Goal: Communication & Community: Answer question/provide support

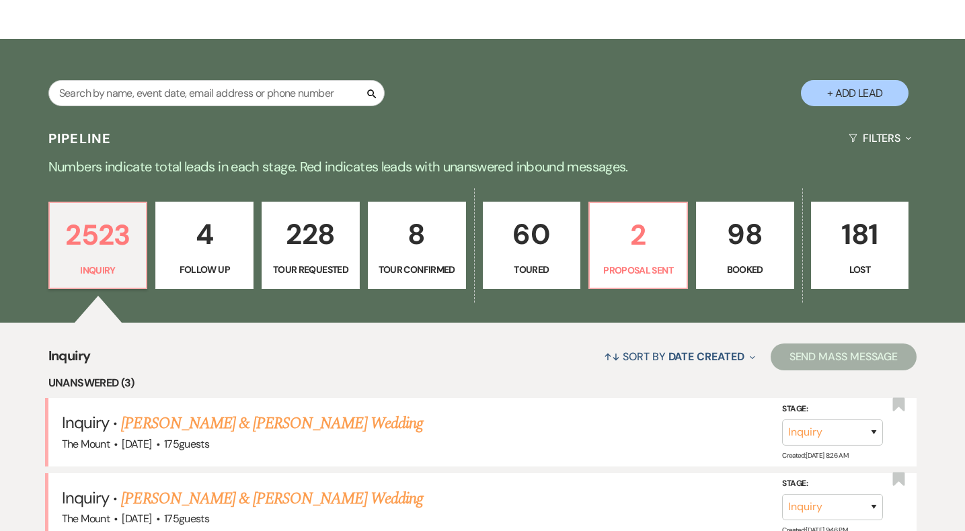
scroll to position [179, 0]
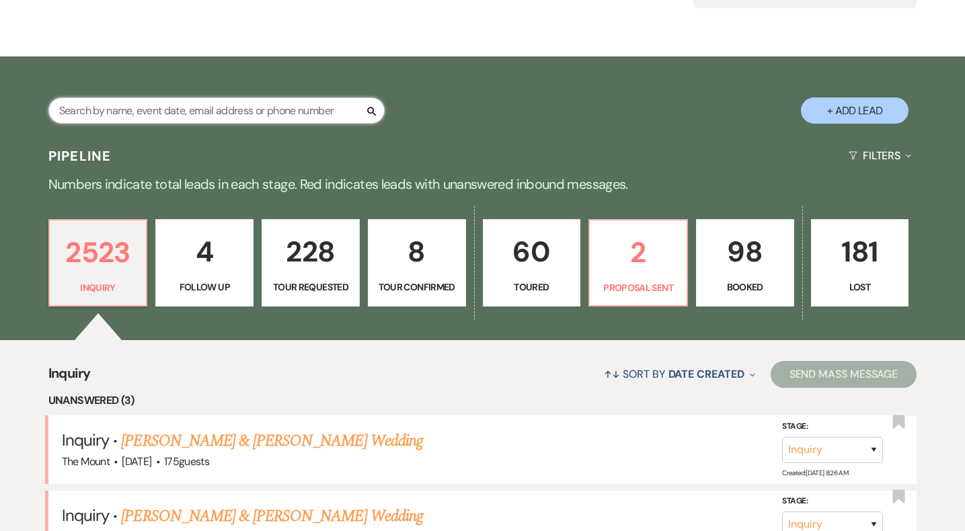
click at [276, 116] on input "text" at bounding box center [216, 111] width 336 height 26
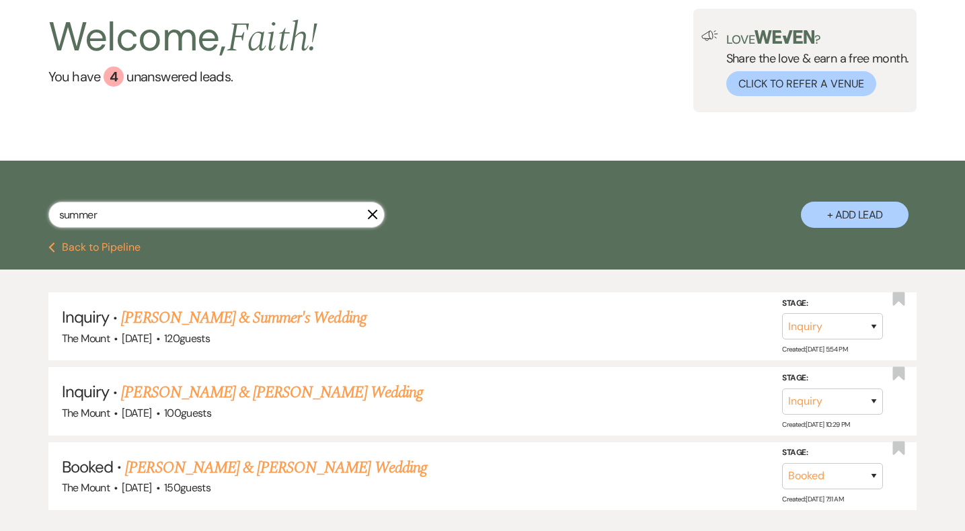
scroll to position [77, 0]
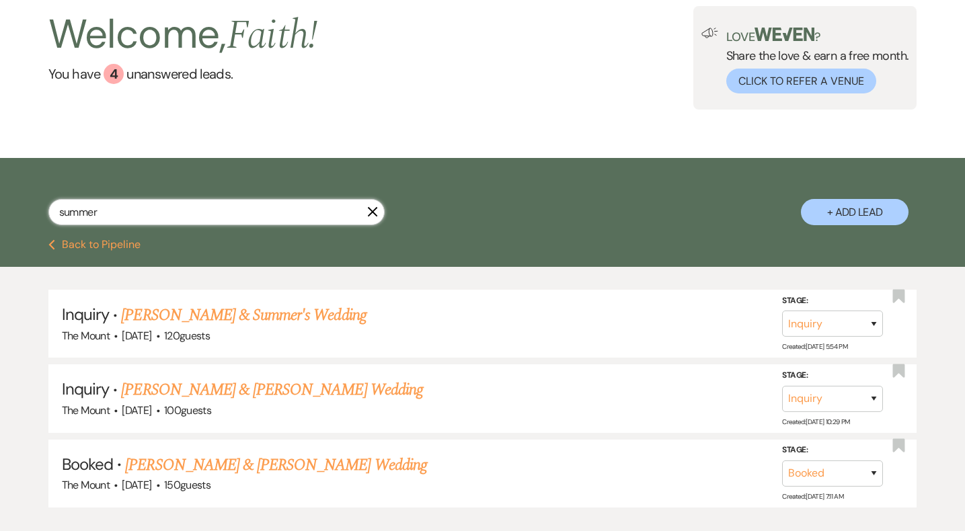
type input "summer"
click at [412, 124] on div "Welcome, Faith ! You have 4 unanswered lead s . Love ? Share the love & earn a …" at bounding box center [482, 58] width 965 height 200
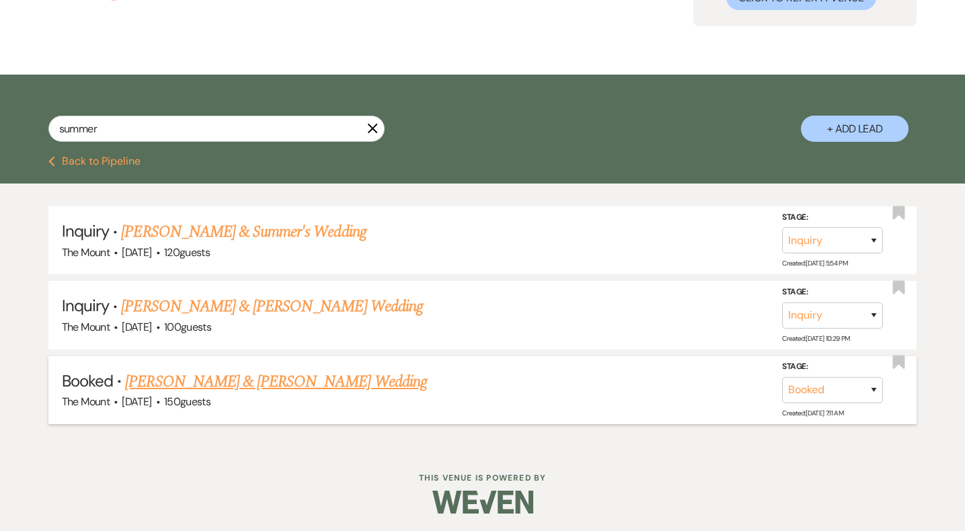
click at [256, 379] on link "Alex Glanville & Summer Kaeppel's Wedding" at bounding box center [275, 382] width 301 height 24
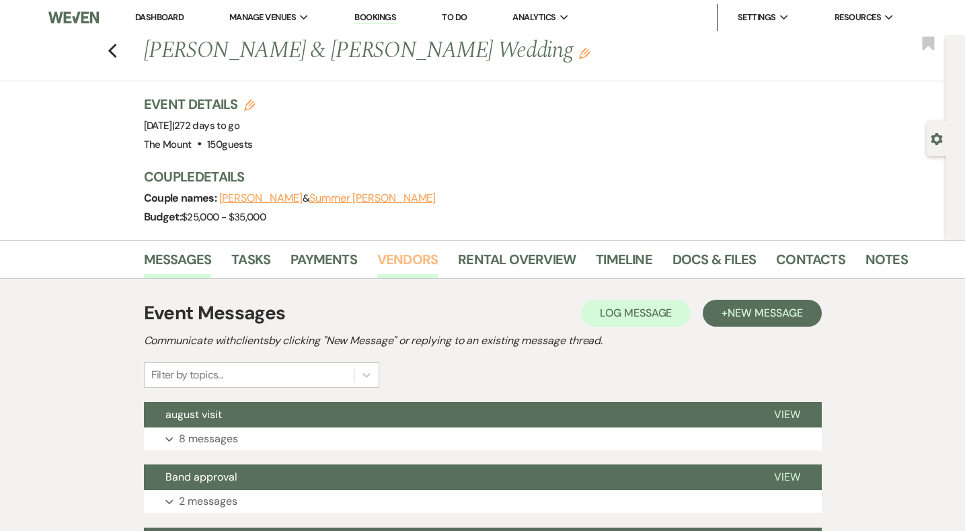
click at [395, 261] on link "Vendors" at bounding box center [407, 264] width 61 height 30
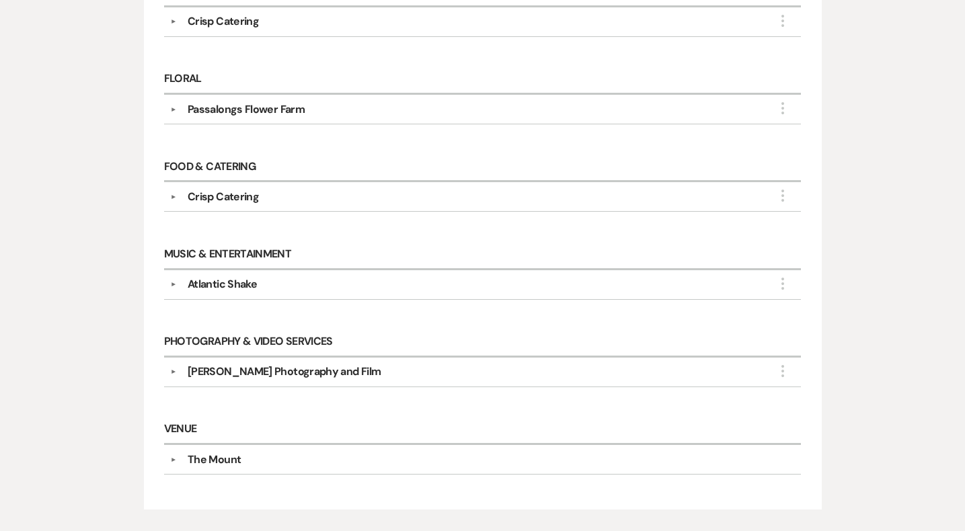
scroll to position [486, 0]
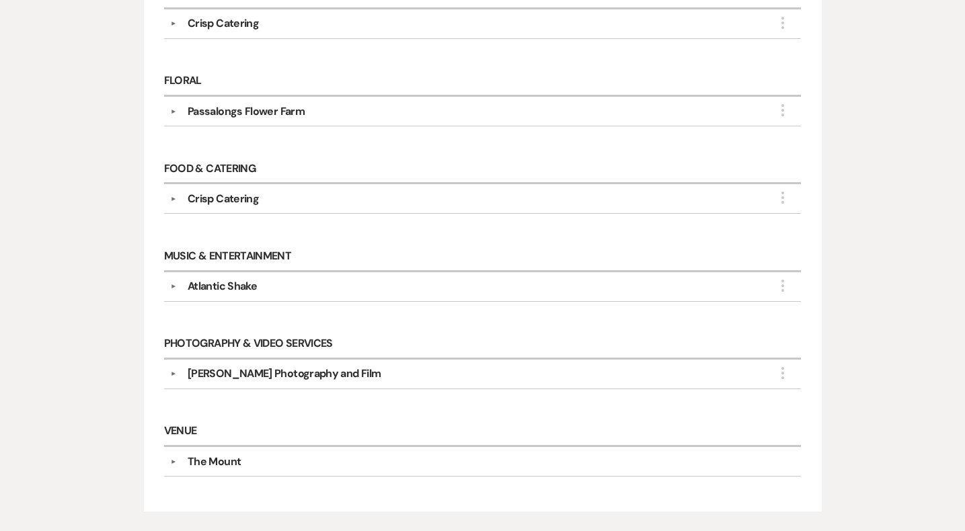
click at [172, 108] on button "▼" at bounding box center [173, 111] width 16 height 7
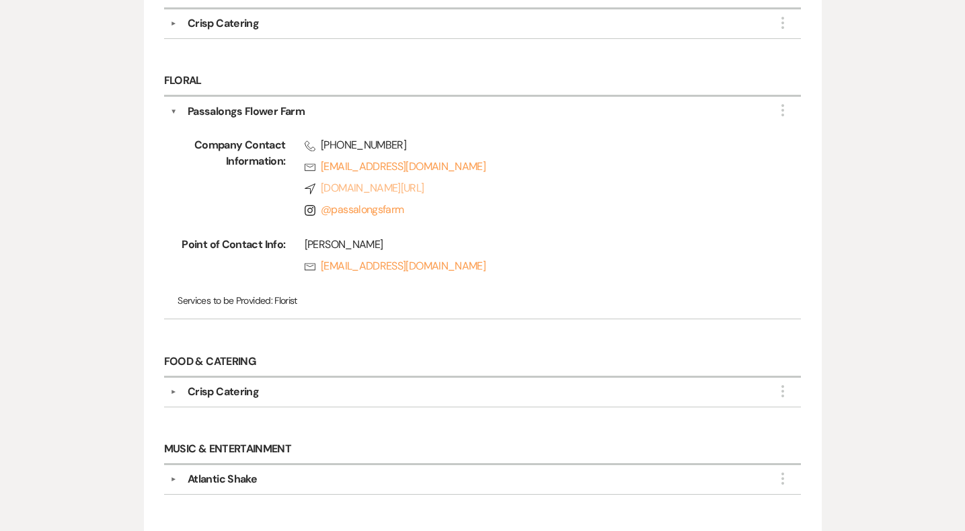
click at [395, 188] on link "Compass passalongs.com/" at bounding box center [534, 188] width 459 height 16
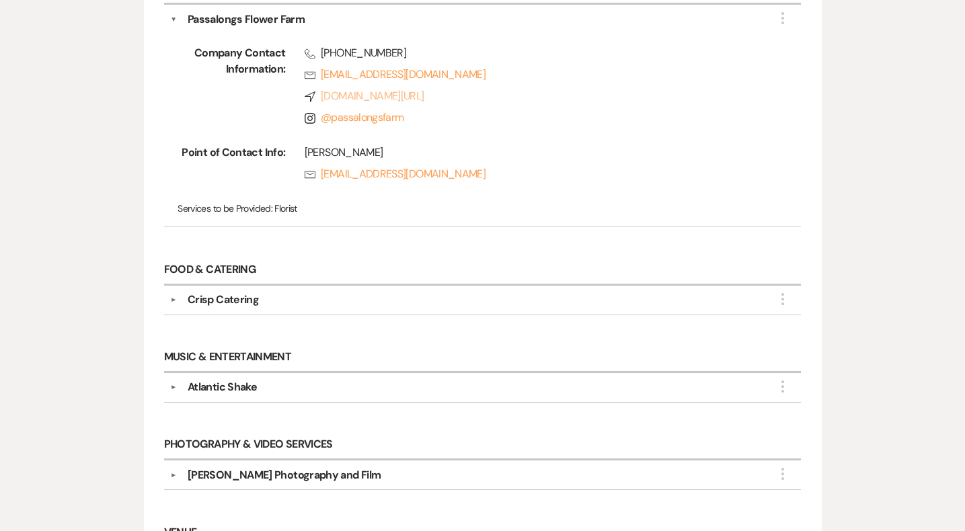
scroll to position [585, 0]
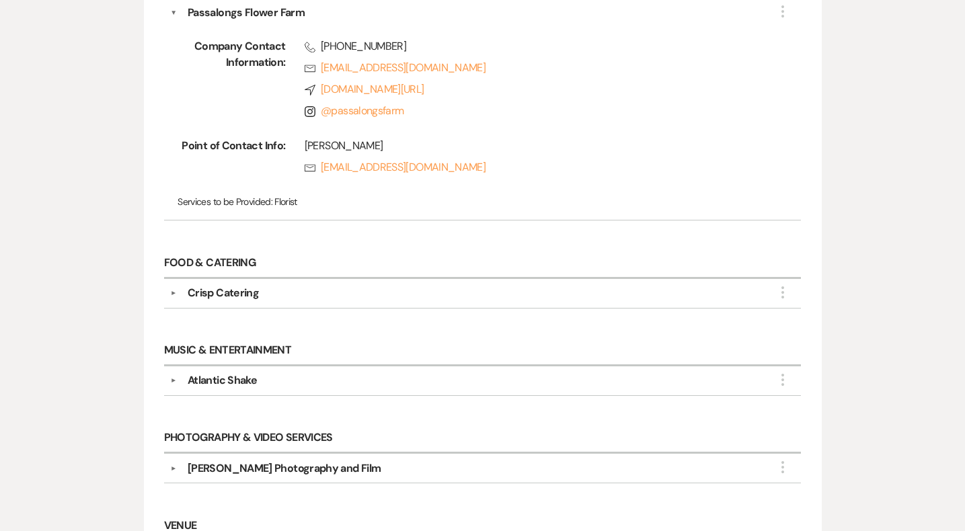
click at [180, 377] on button "▼" at bounding box center [173, 380] width 16 height 7
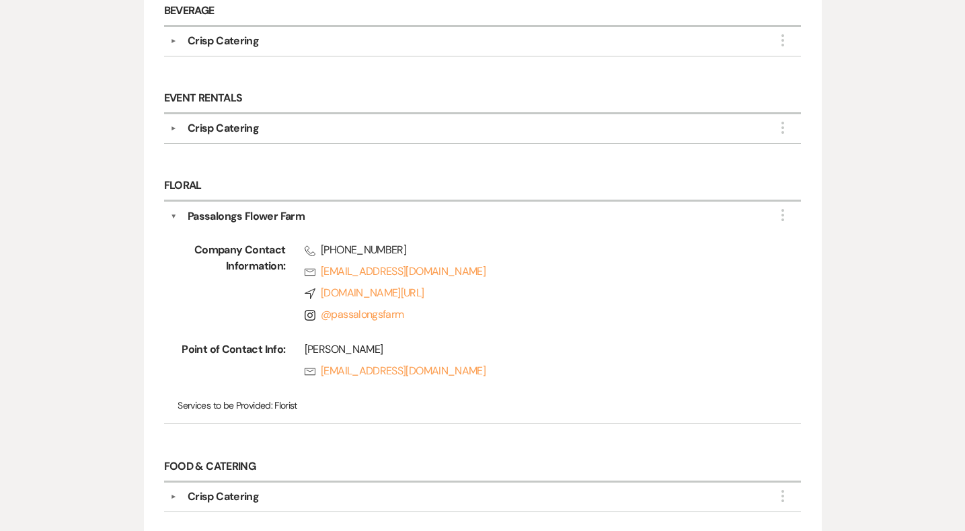
scroll to position [381, 0]
click at [173, 495] on button "▼" at bounding box center [173, 497] width 16 height 7
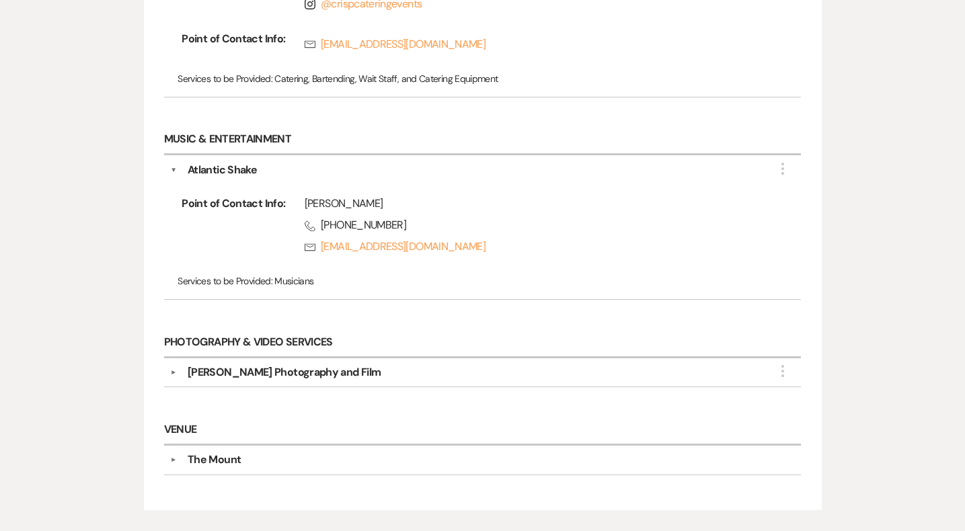
scroll to position [981, 0]
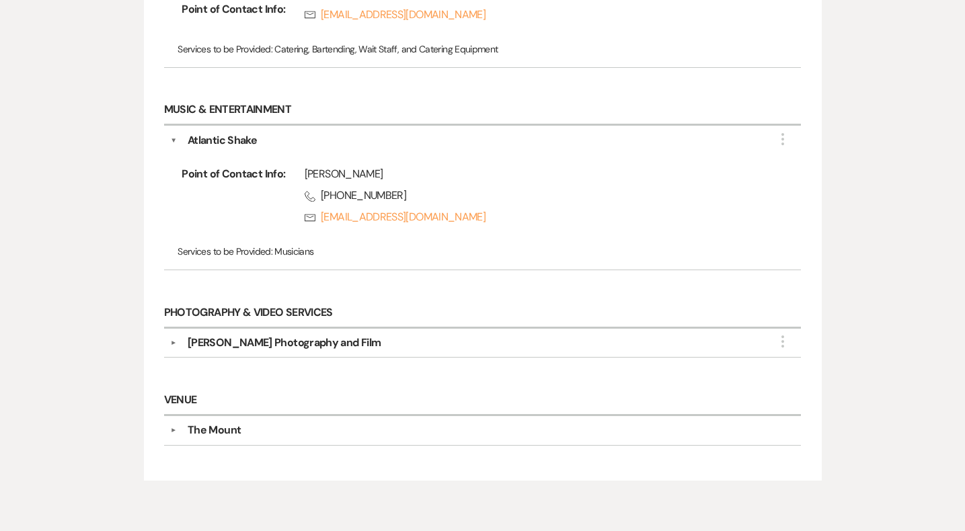
click at [166, 340] on button "▼" at bounding box center [173, 343] width 16 height 7
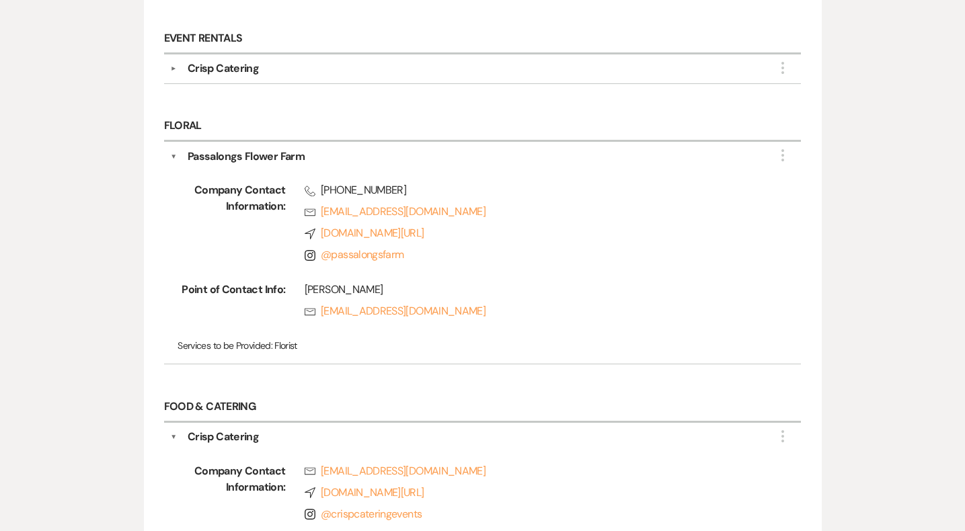
scroll to position [269, 0]
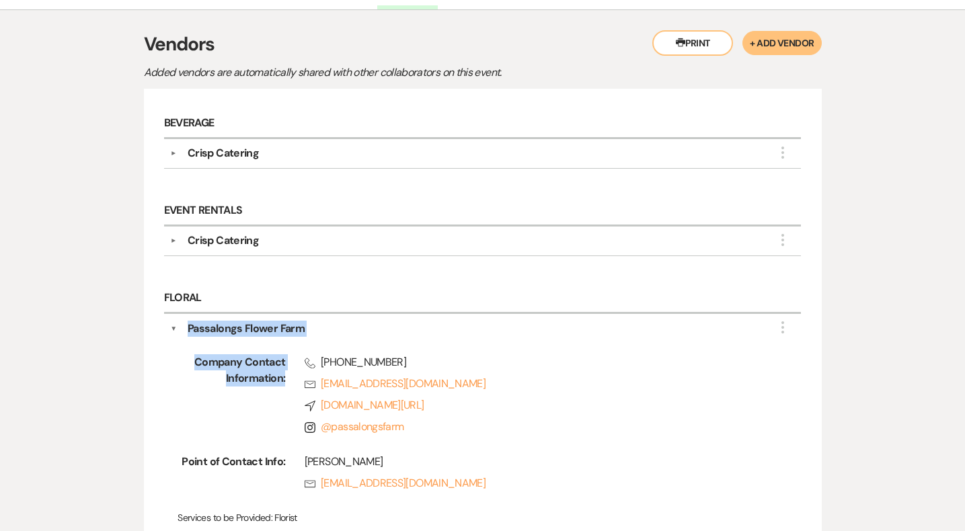
drag, startPoint x: 315, startPoint y: 334, endPoint x: 189, endPoint y: 322, distance: 126.3
click at [189, 323] on div "▼ Passalongs Flower Farm More Company Contact Information: Phone (413) 570-5966…" at bounding box center [483, 425] width 638 height 223
click at [189, 322] on div "Passalongs Flower Farm" at bounding box center [246, 329] width 117 height 16
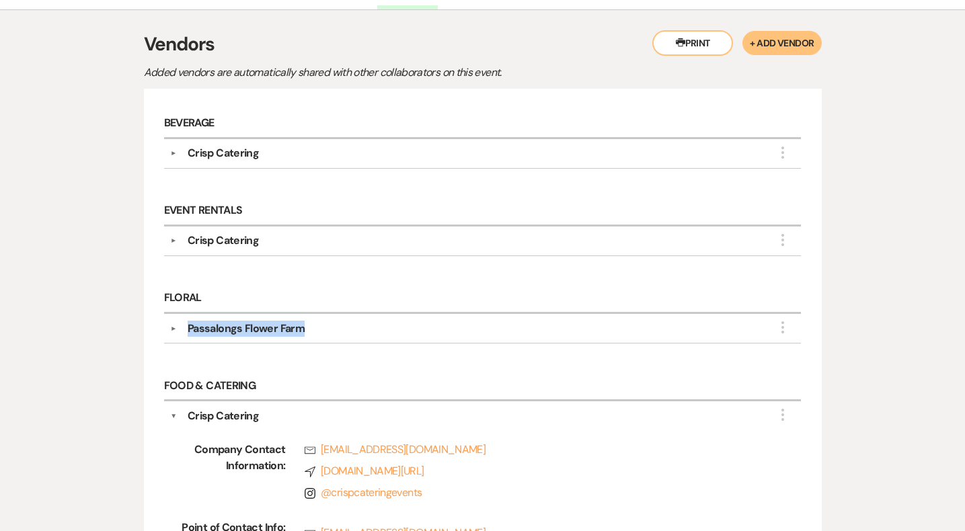
drag, startPoint x: 188, startPoint y: 323, endPoint x: 328, endPoint y: 319, distance: 140.0
click at [328, 321] on div "Passalongs Flower Farm" at bounding box center [486, 329] width 618 height 16
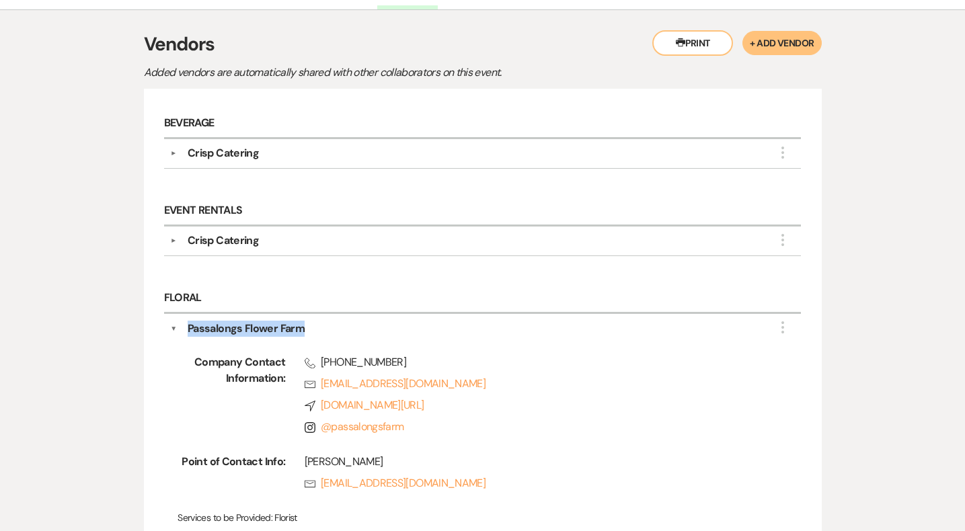
copy div "Passalongs Flower Farm"
click at [173, 326] on button "▼" at bounding box center [173, 329] width 7 height 16
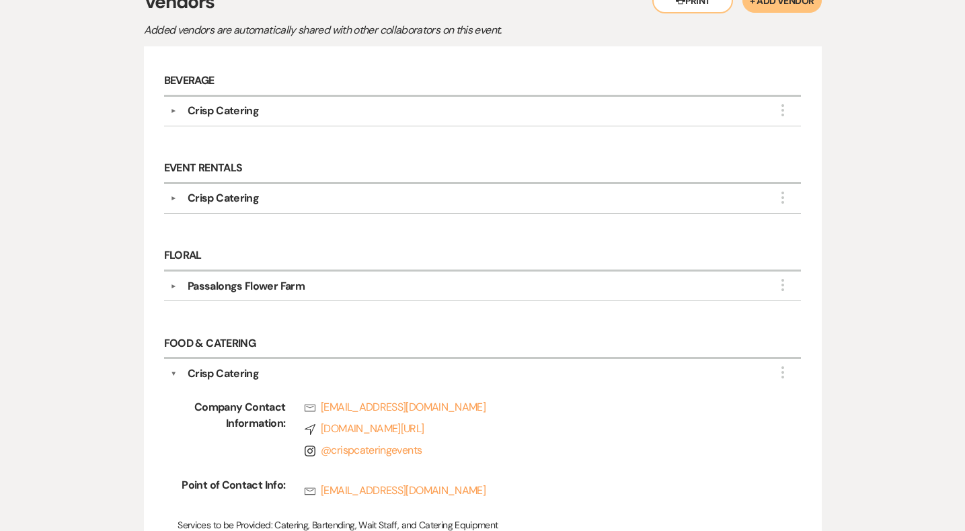
scroll to position [326, 0]
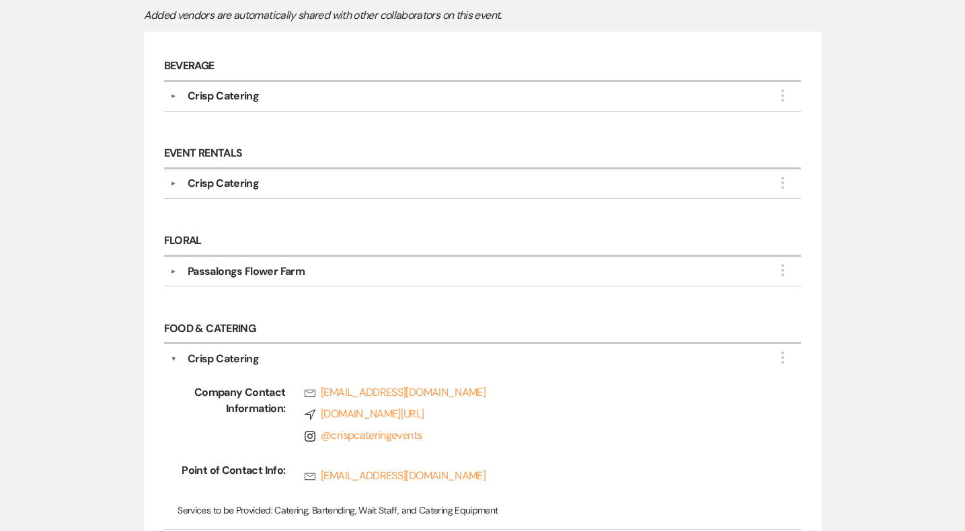
click at [178, 357] on div "Crisp Catering" at bounding box center [486, 359] width 618 height 16
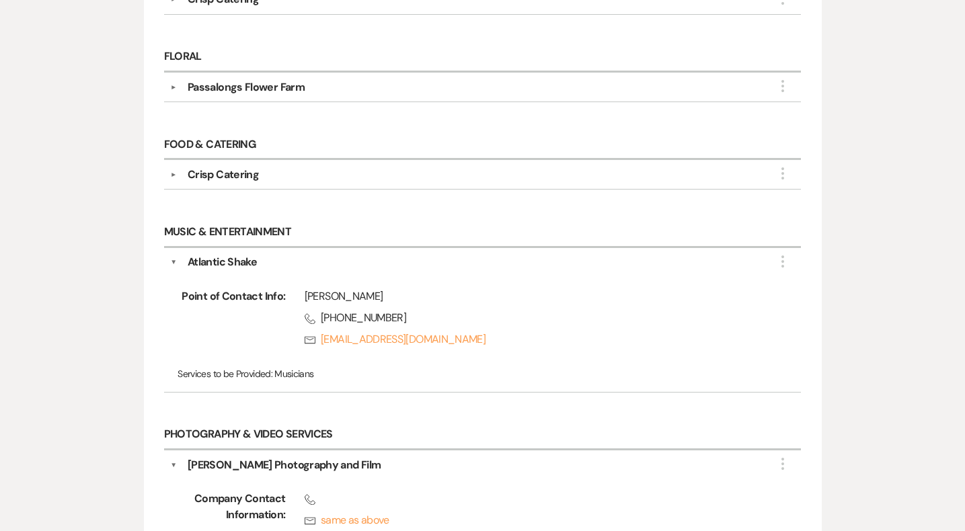
scroll to position [564, 0]
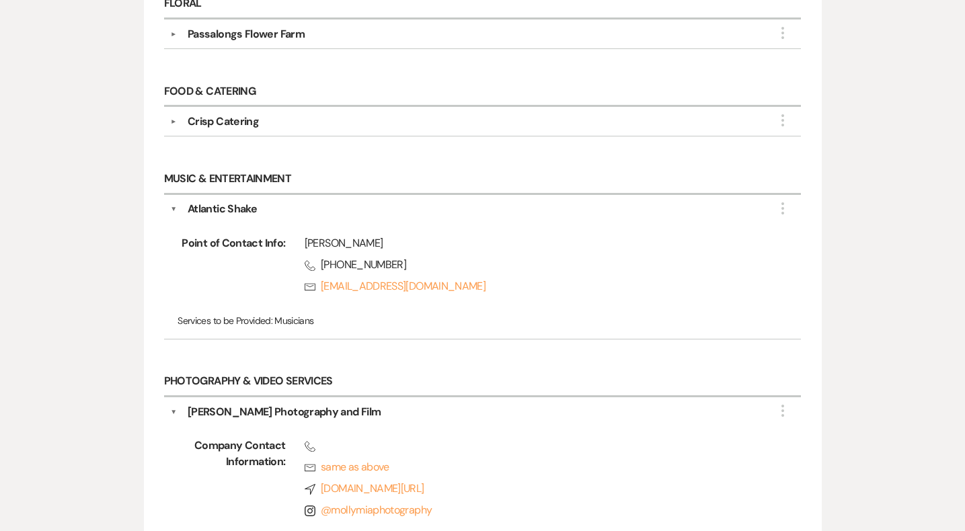
click at [174, 201] on button "▼" at bounding box center [173, 209] width 7 height 16
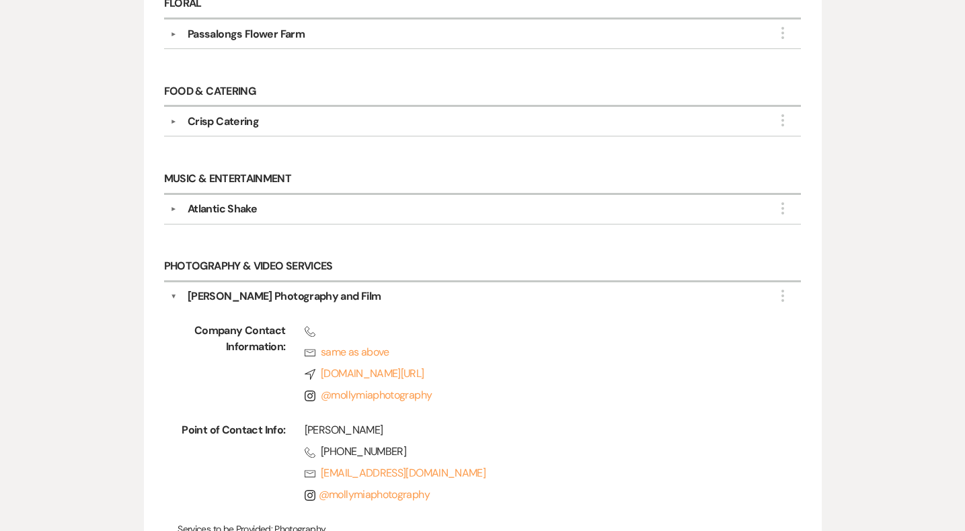
click at [171, 295] on button "▼" at bounding box center [173, 296] width 7 height 16
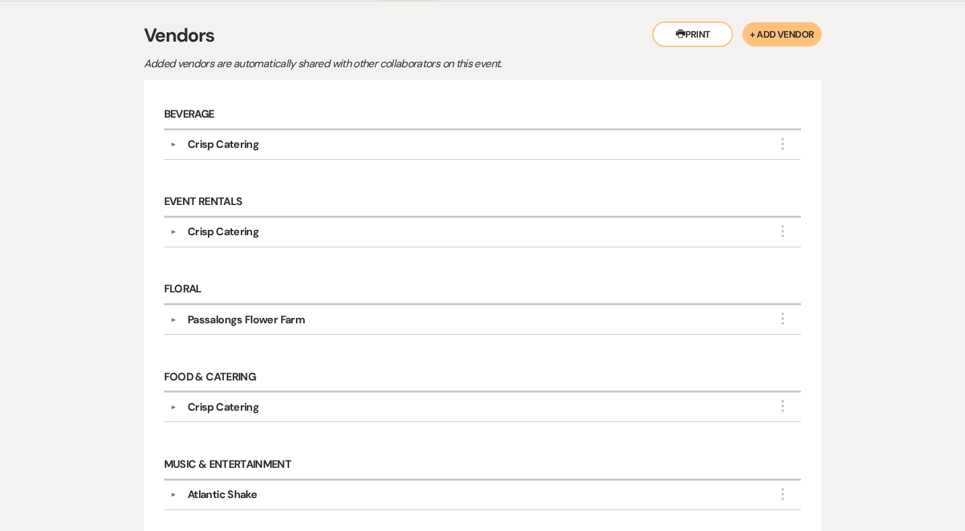
scroll to position [0, 0]
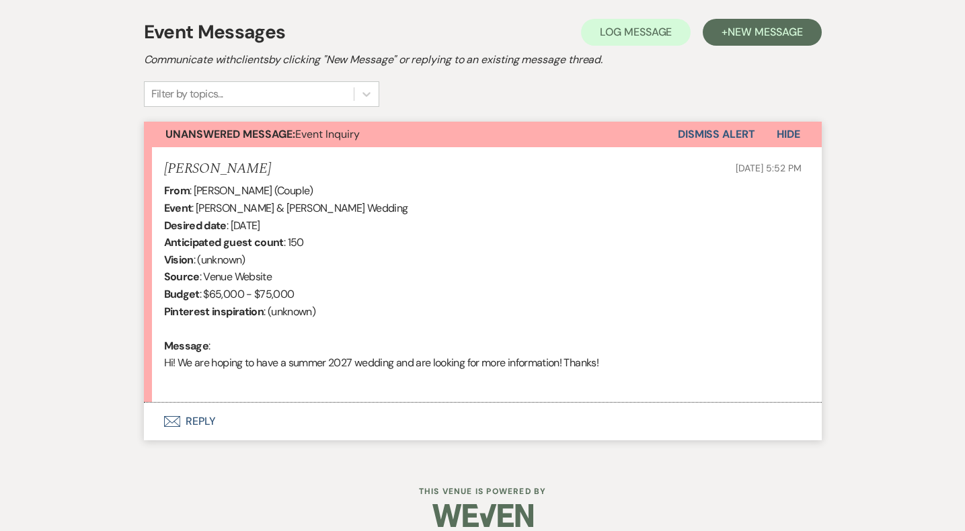
click at [205, 418] on button "Envelope Reply" at bounding box center [483, 422] width 678 height 38
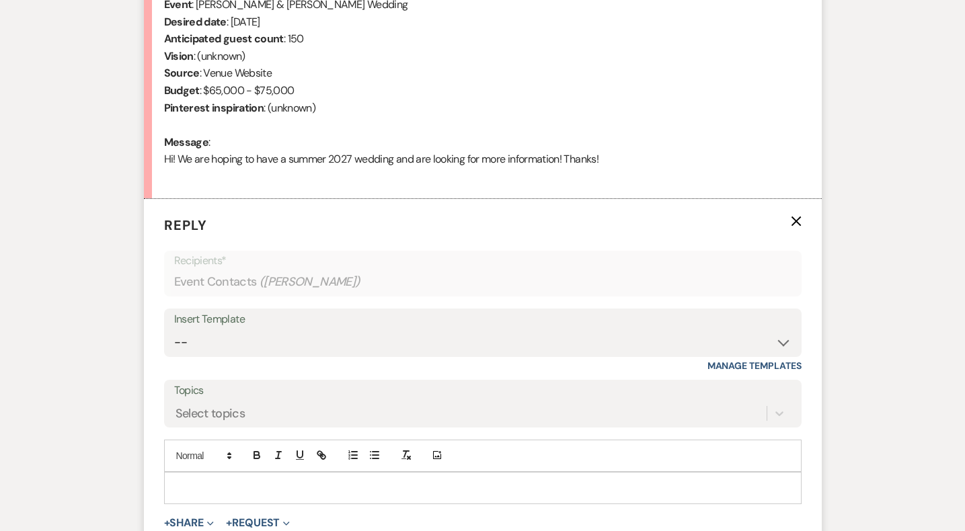
scroll to position [609, 0]
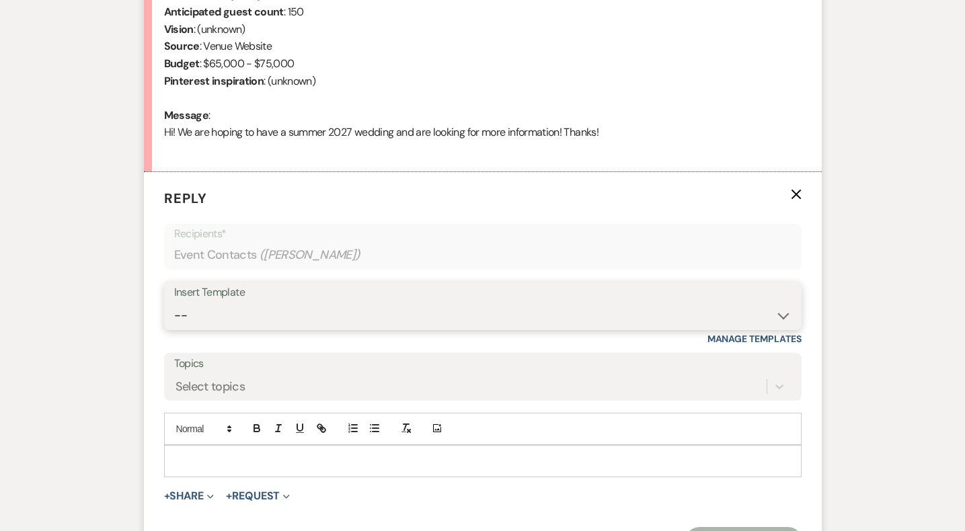
click at [195, 321] on select "-- Weven Planning Portal Introduction (Booked Events) Initial Inquiry Response …" at bounding box center [482, 316] width 617 height 26
select select "5515"
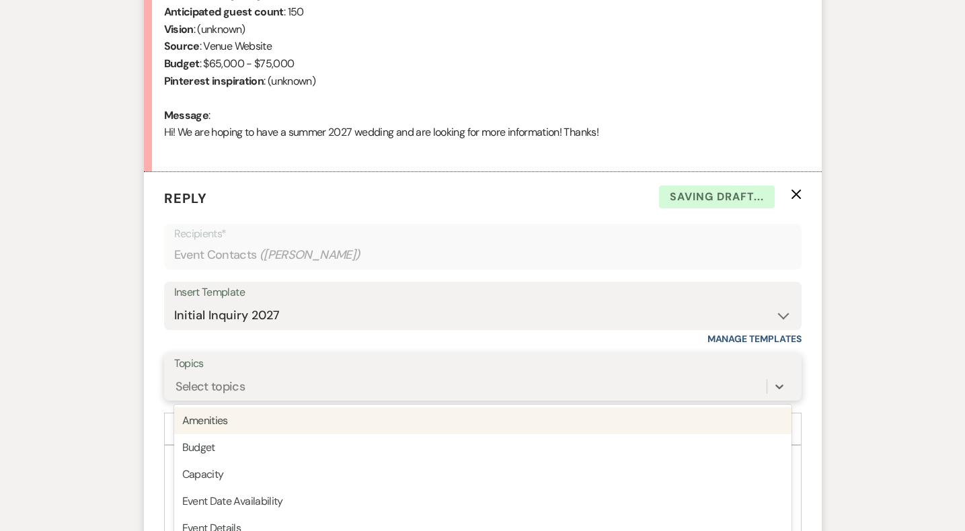
click at [221, 385] on div "option Amenities focused, 1 of 20. 20 results available. Use Up and Down to cho…" at bounding box center [482, 387] width 617 height 26
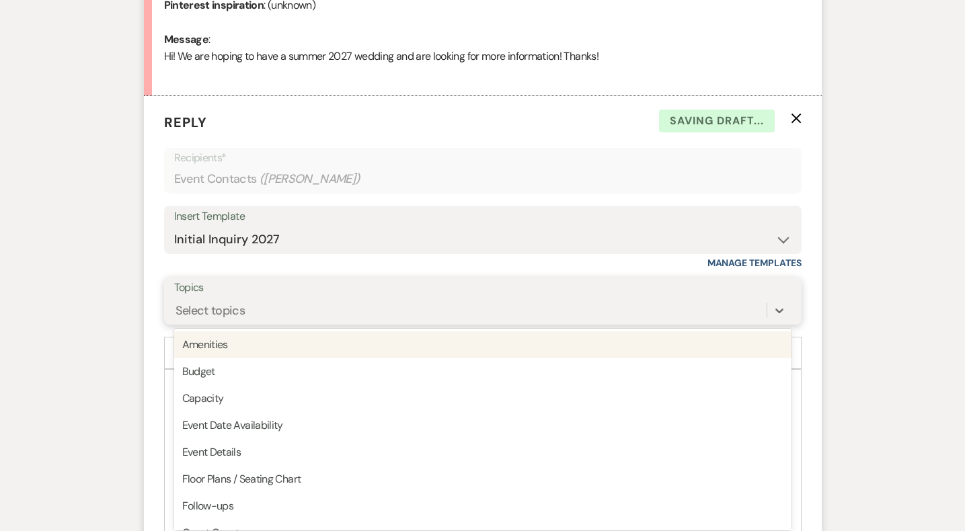
scroll to position [690, 0]
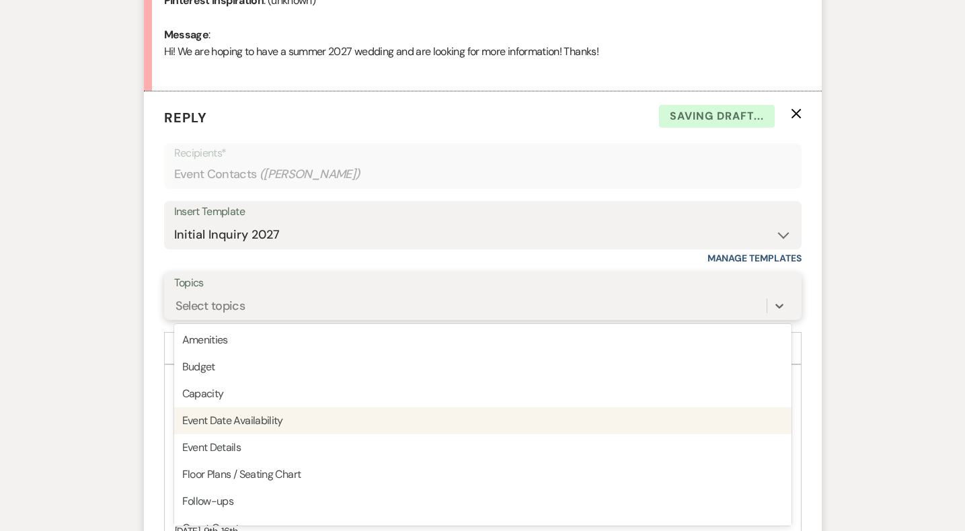
click at [235, 417] on div "Event Date Availability" at bounding box center [482, 421] width 617 height 27
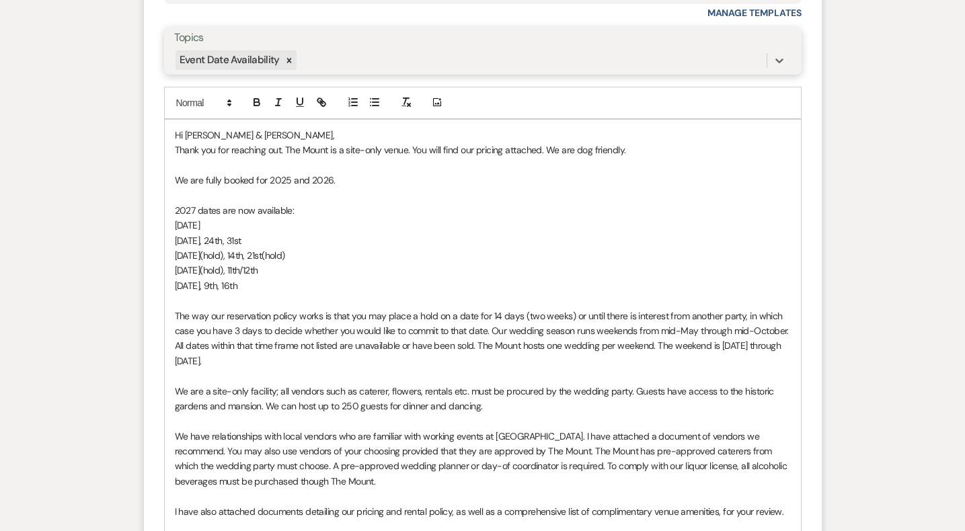
scroll to position [1453, 0]
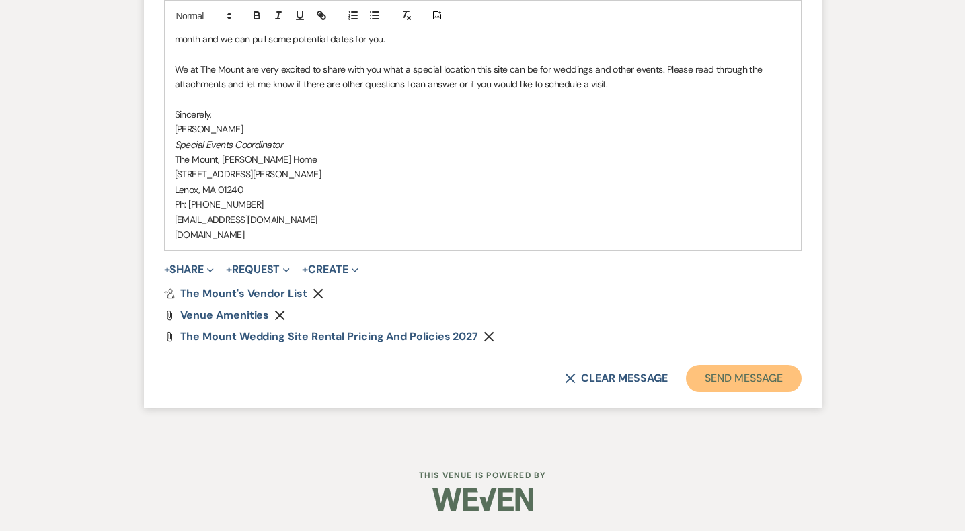
click at [718, 387] on button "Send Message" at bounding box center [743, 378] width 115 height 27
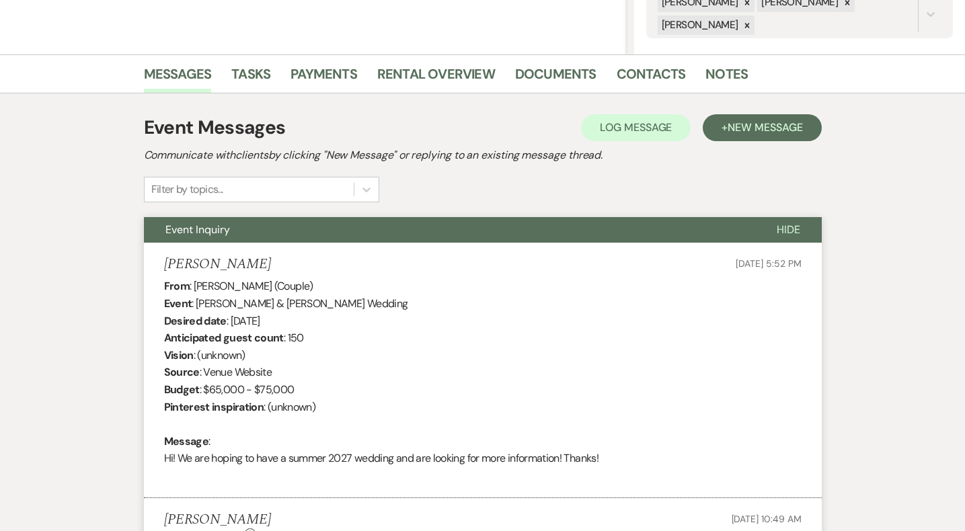
scroll to position [0, 0]
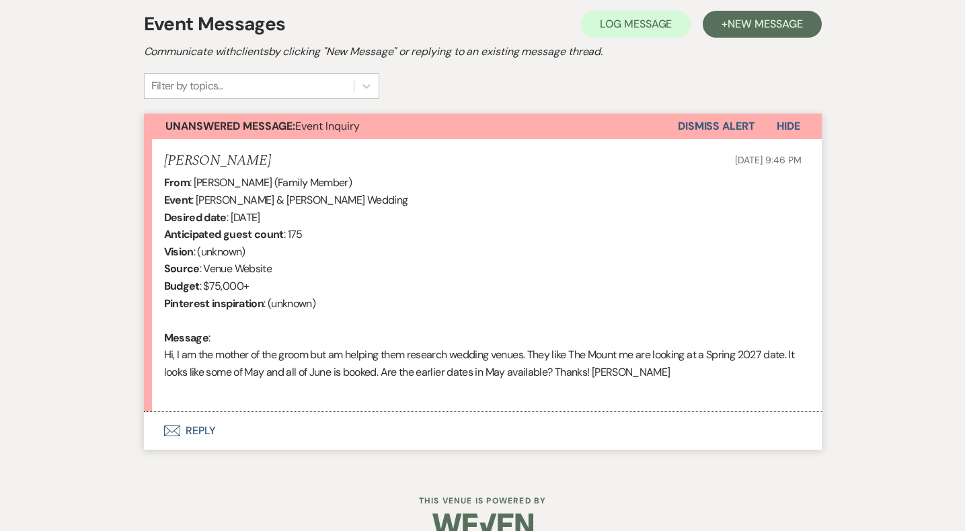
click at [213, 425] on button "Envelope Reply" at bounding box center [483, 431] width 678 height 38
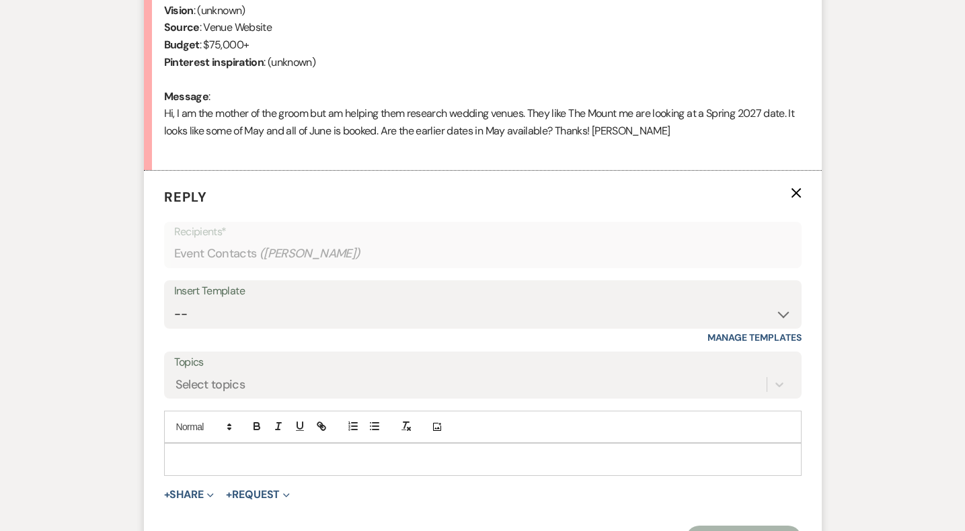
scroll to position [632, 0]
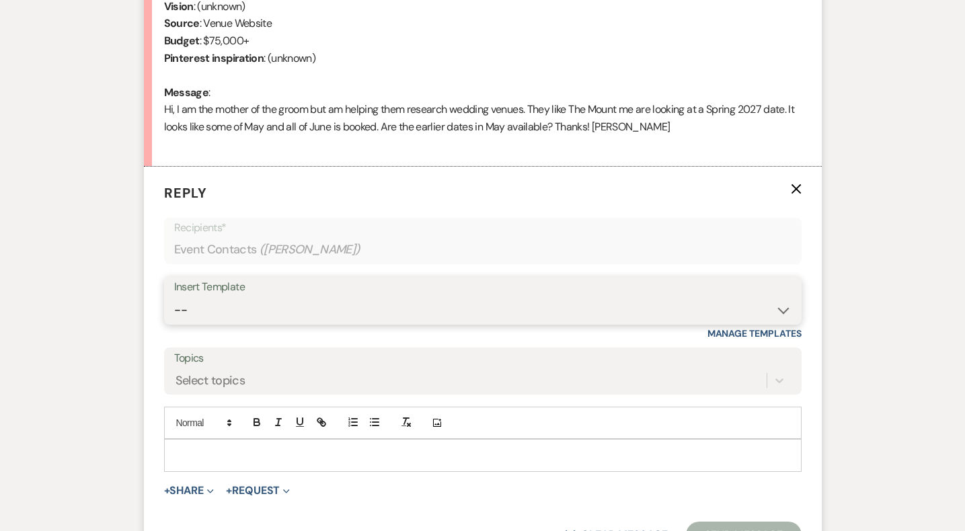
click at [221, 310] on select "-- Weven Planning Portal Introduction (Booked Events) Initial Inquiry Response …" at bounding box center [482, 310] width 617 height 26
select select "5515"
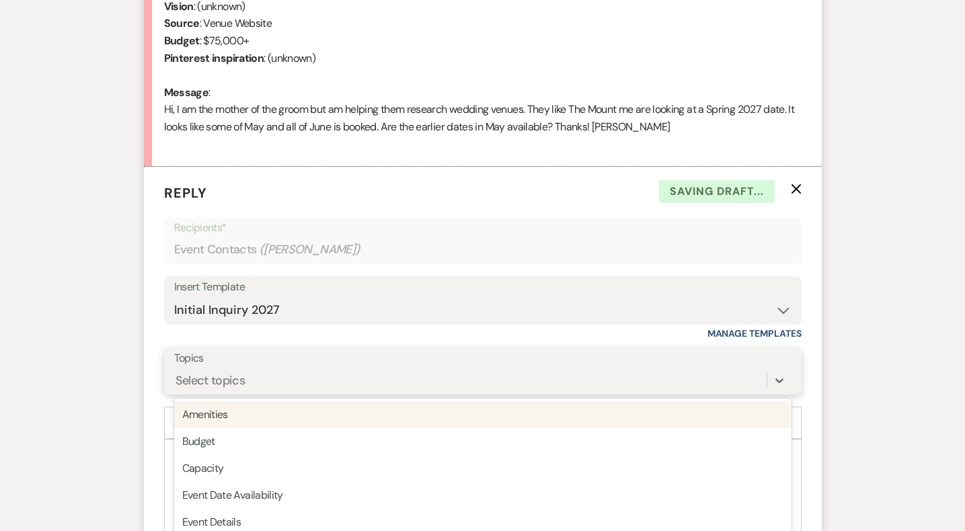
click at [225, 378] on div "option Amenities focused, 1 of 20. 20 results available. Use Up and Down to cho…" at bounding box center [482, 381] width 617 height 26
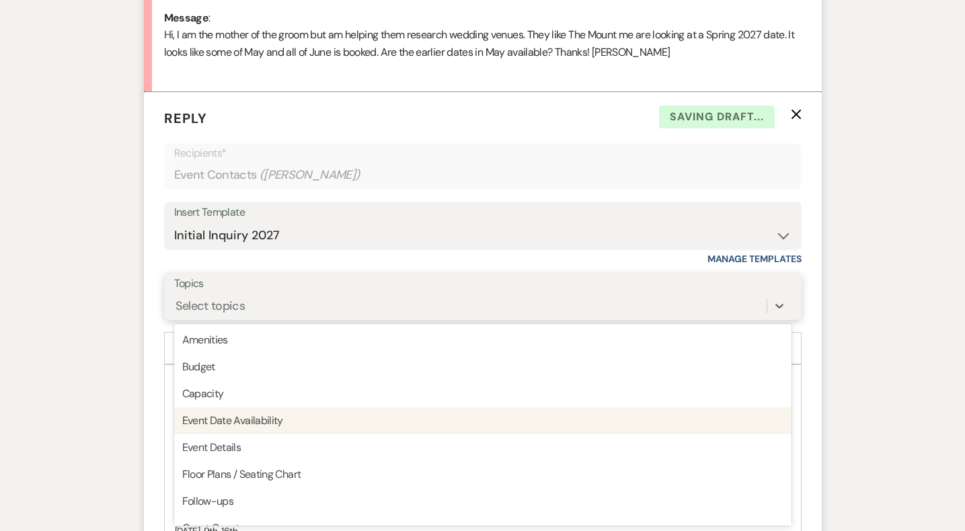
click at [240, 416] on div "Event Date Availability" at bounding box center [482, 421] width 617 height 27
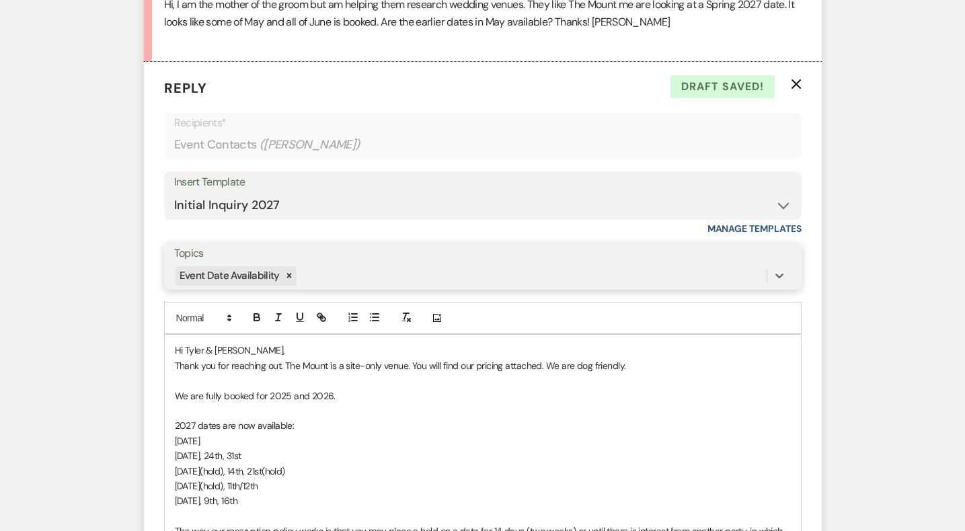
scroll to position [738, 0]
click at [334, 467] on p "August 7th(hold), 14th, 21st(hold)" at bounding box center [483, 470] width 616 height 15
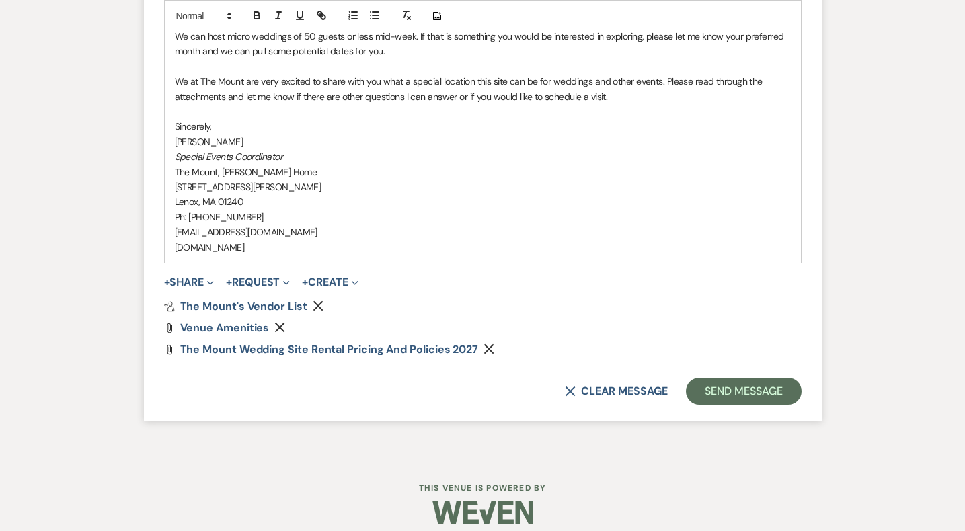
scroll to position [1468, 0]
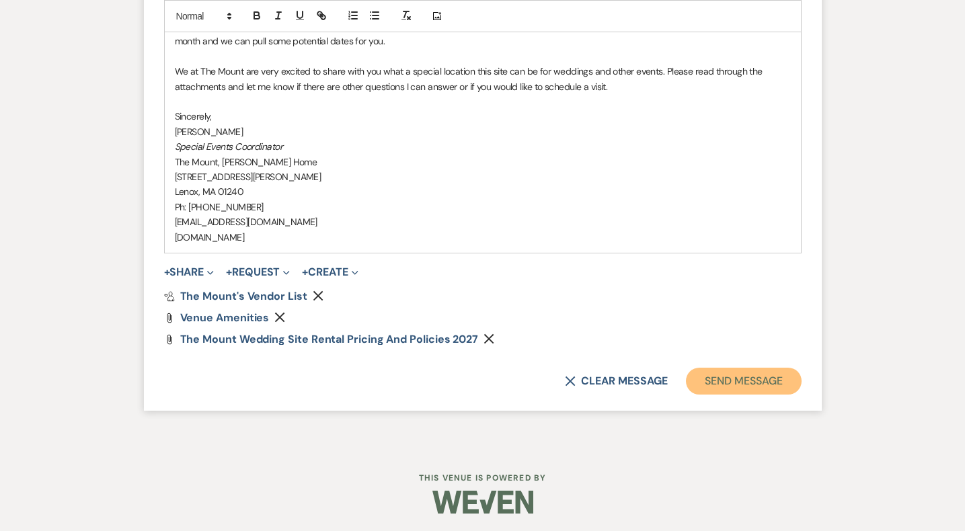
click at [710, 385] on button "Send Message" at bounding box center [743, 381] width 115 height 27
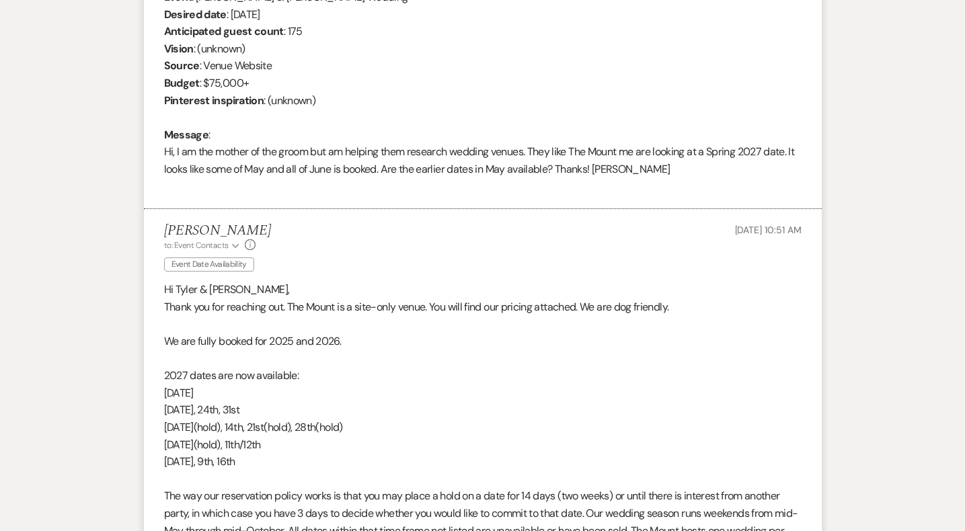
scroll to position [171, 0]
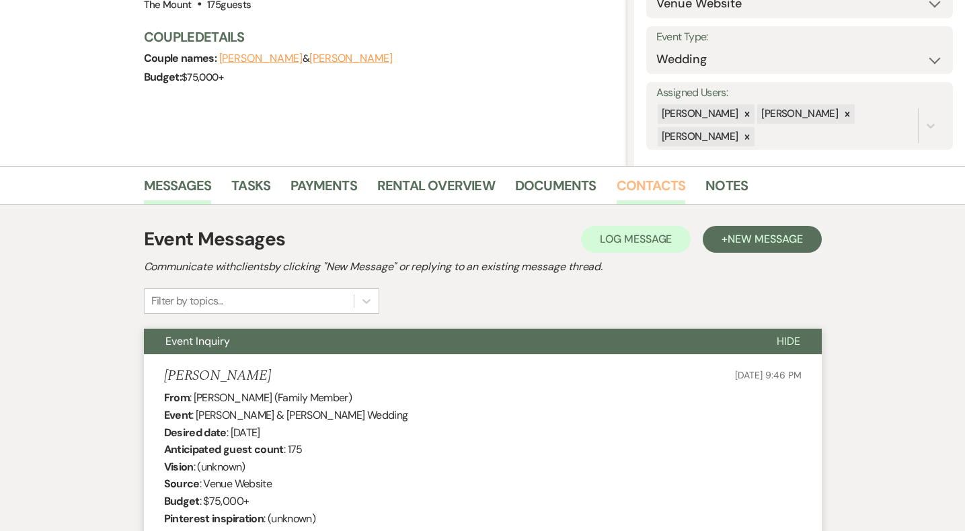
click at [653, 186] on link "Contacts" at bounding box center [651, 190] width 69 height 30
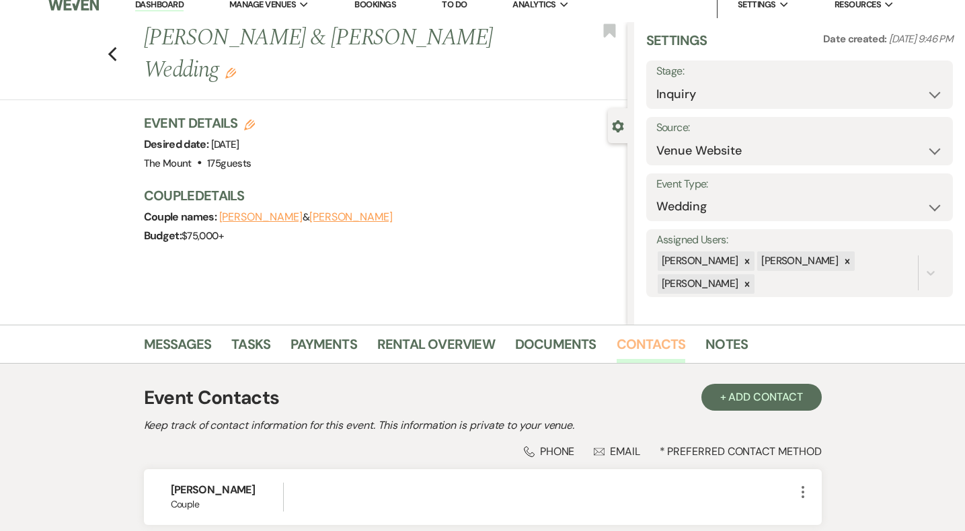
scroll to position [262, 0]
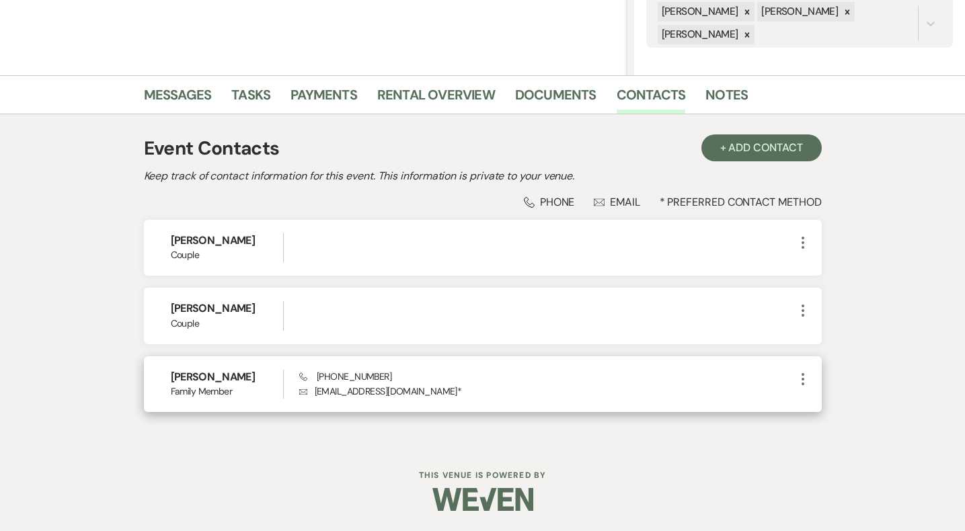
click at [803, 380] on use "button" at bounding box center [803, 379] width 3 height 12
click at [818, 412] on button "Pencil Edit" at bounding box center [835, 405] width 80 height 23
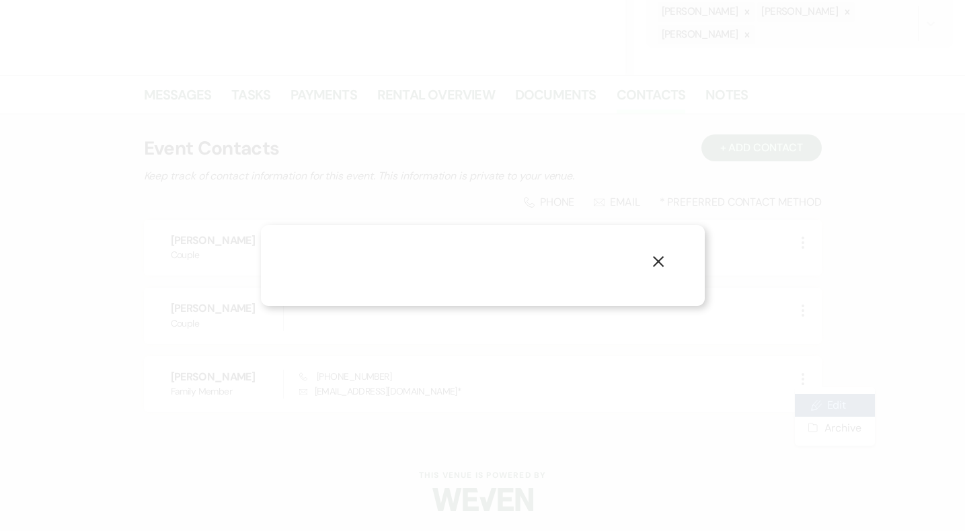
select select "email"
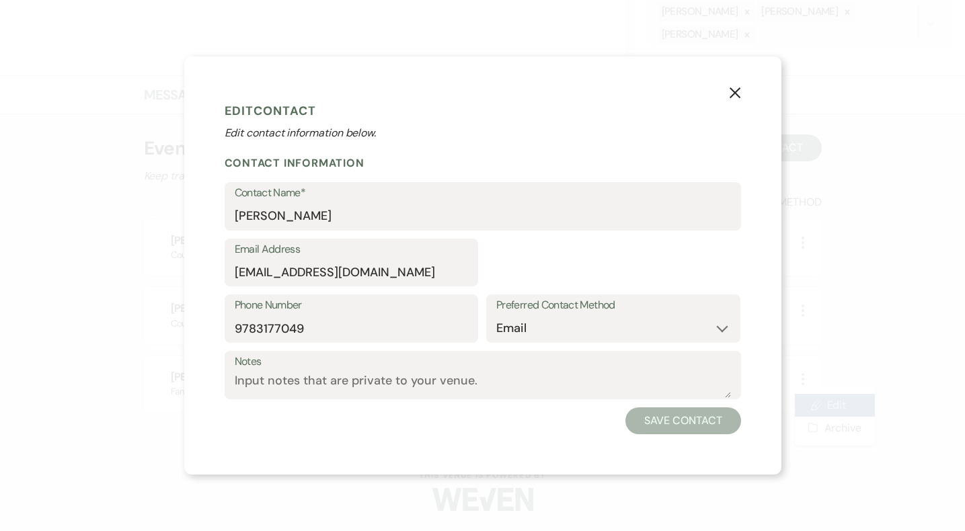
select select "4"
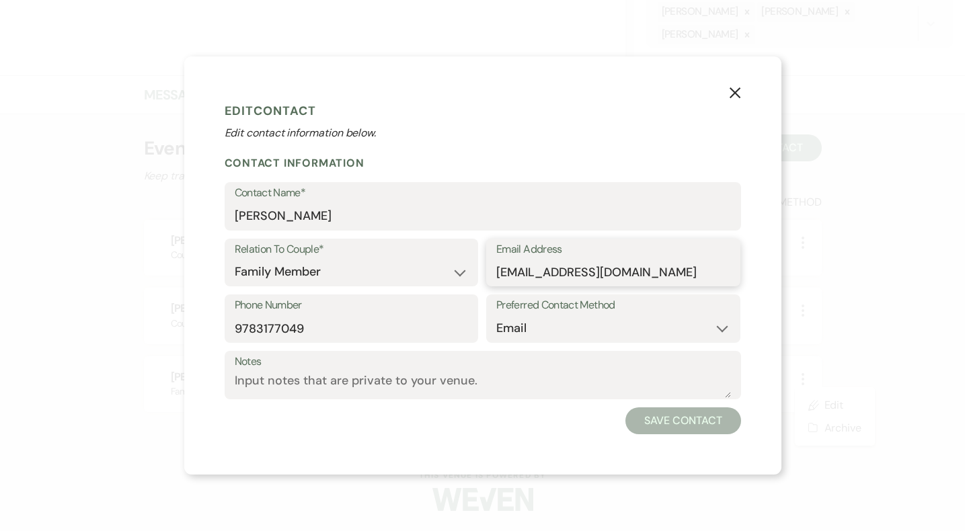
click at [638, 274] on input "awmunchmeyer@gmail.om" at bounding box center [613, 272] width 234 height 26
type input "awmunchmeyer@gmail.com"
click at [674, 412] on button "Save Contact" at bounding box center [682, 421] width 115 height 27
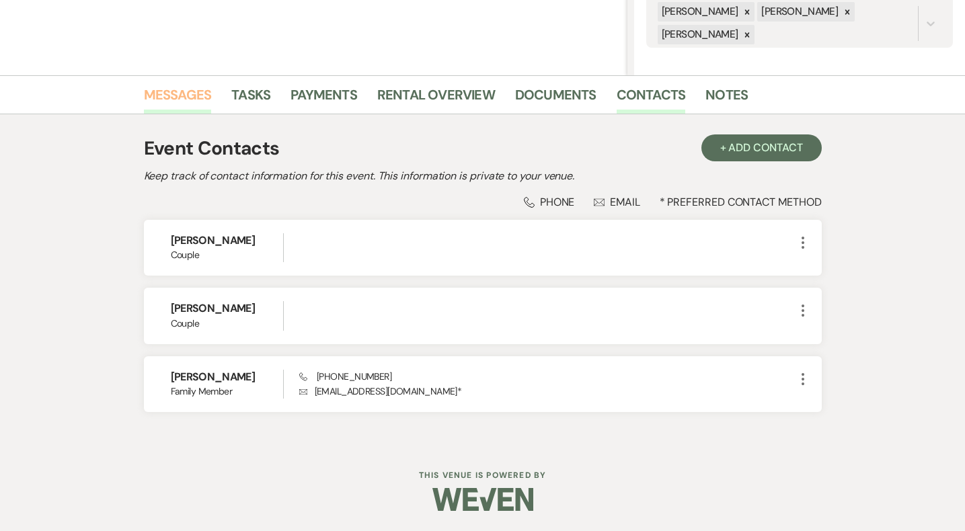
click at [175, 96] on link "Messages" at bounding box center [178, 99] width 68 height 30
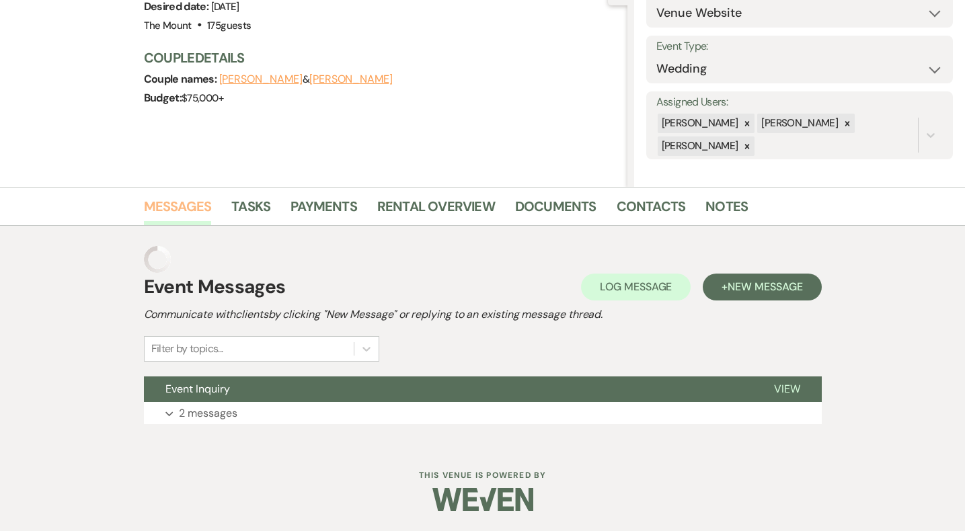
scroll to position [124, 0]
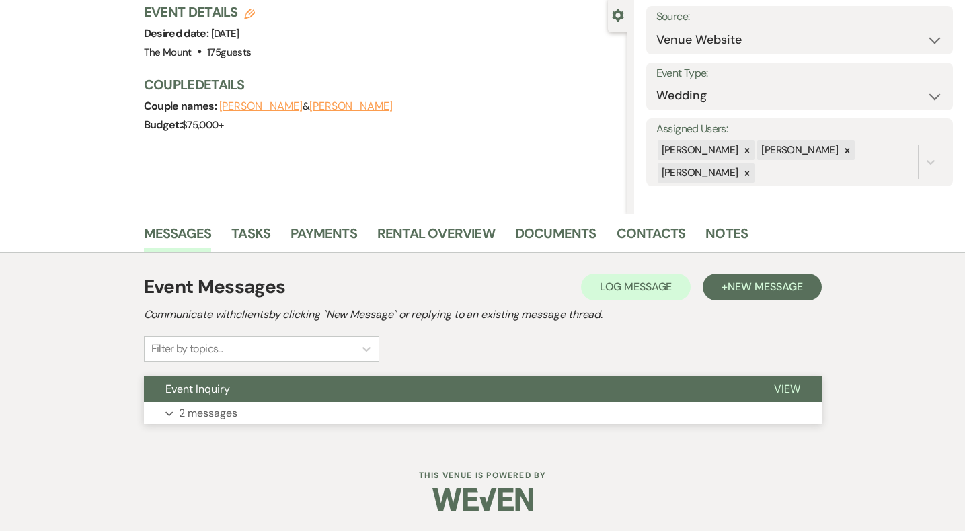
click at [621, 412] on button "Expand 2 messages" at bounding box center [483, 413] width 678 height 23
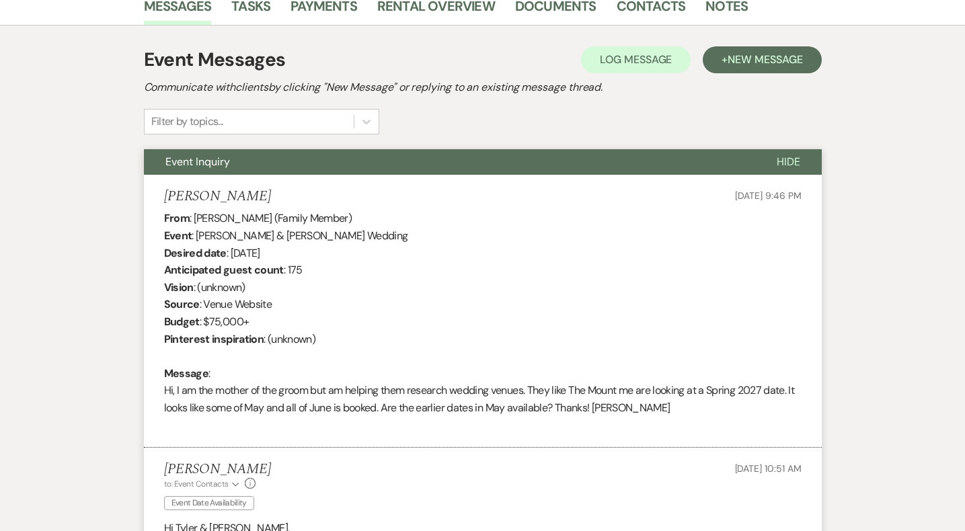
scroll to position [0, 0]
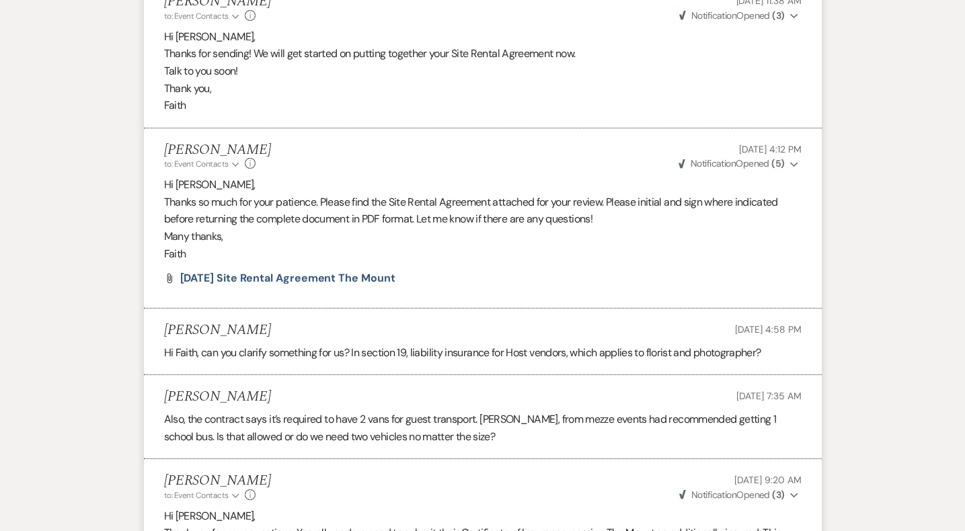
scroll to position [5368, 0]
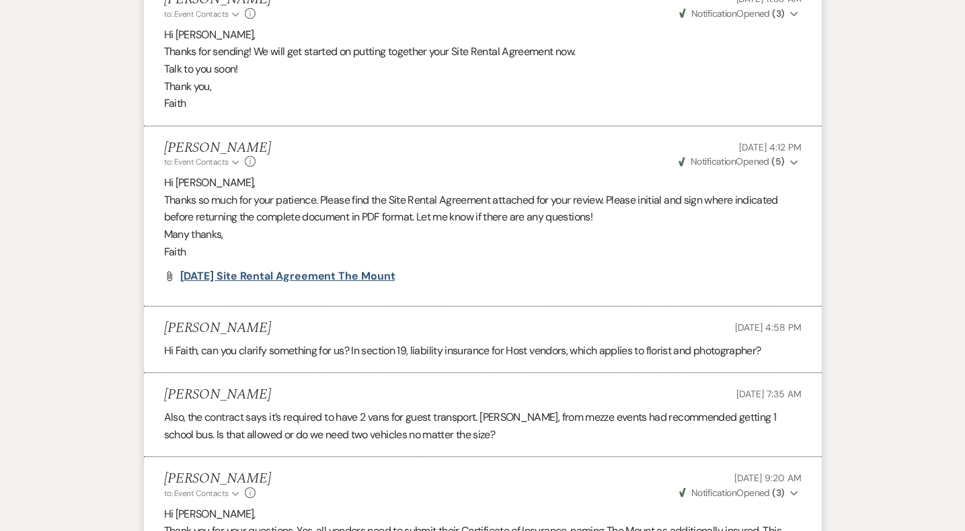
click at [344, 276] on span "[DATE] Site Rental Agreement The Mount" at bounding box center [287, 276] width 215 height 14
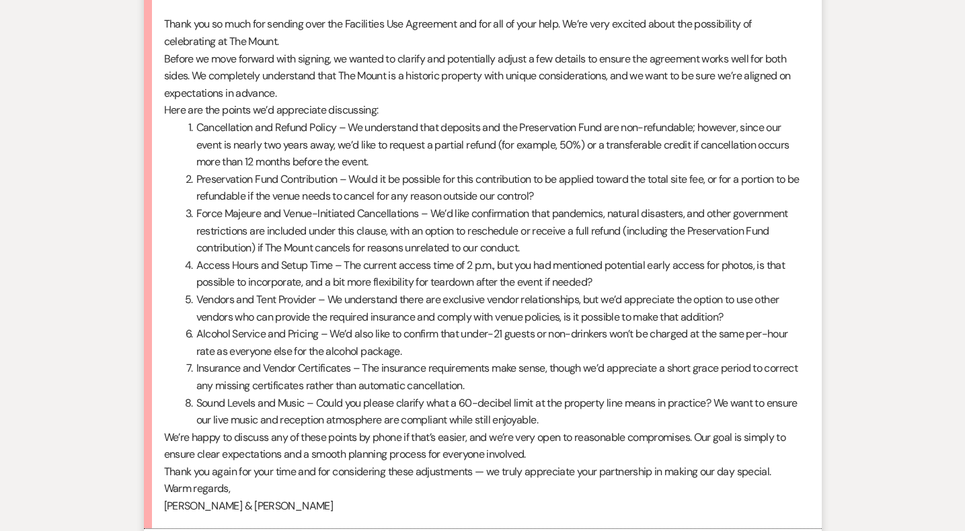
scroll to position [6085, 0]
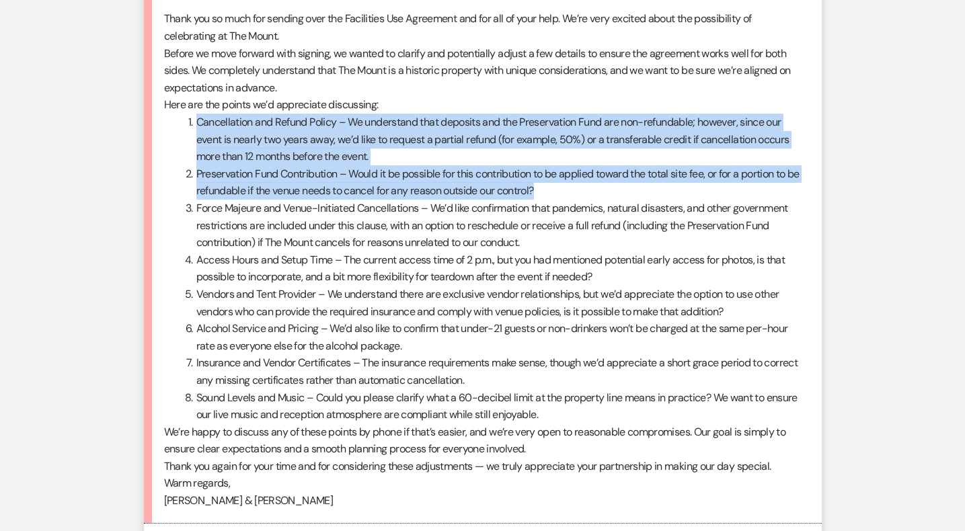
drag, startPoint x: 564, startPoint y: 194, endPoint x: 175, endPoint y: 125, distance: 394.8
click at [175, 126] on ol "Cancellation and Refund Policy – We understand that deposits and the Preservati…" at bounding box center [483, 269] width 638 height 310
copy ol "Cancellation and Refund Policy – We understand that deposits and the Preservati…"
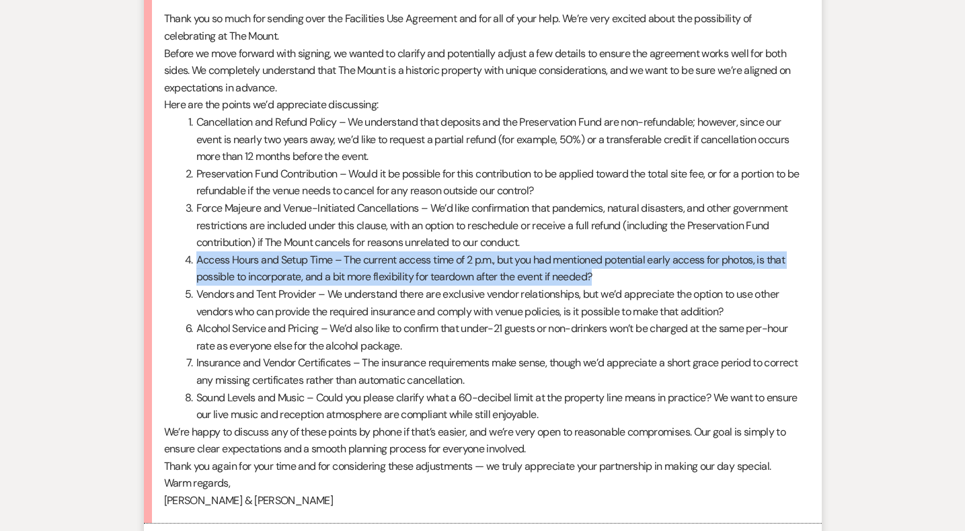
drag, startPoint x: 182, startPoint y: 260, endPoint x: 687, endPoint y: 272, distance: 505.8
click at [687, 272] on li "Access Hours and Setup Time – The current access time of 2 p.m., but you had me…" at bounding box center [490, 269] width 621 height 34
copy li "Access Hours and Setup Time – The current access time of 2 p.m., but you had me…"
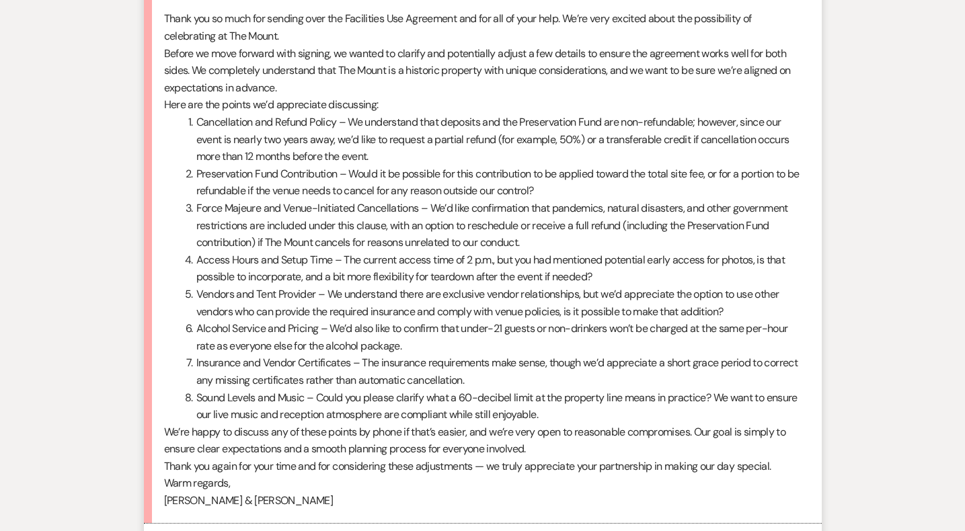
click at [500, 220] on li "Force Majeure and Venue-Initiated Cancellations – We’d like confirmation that p…" at bounding box center [490, 226] width 621 height 52
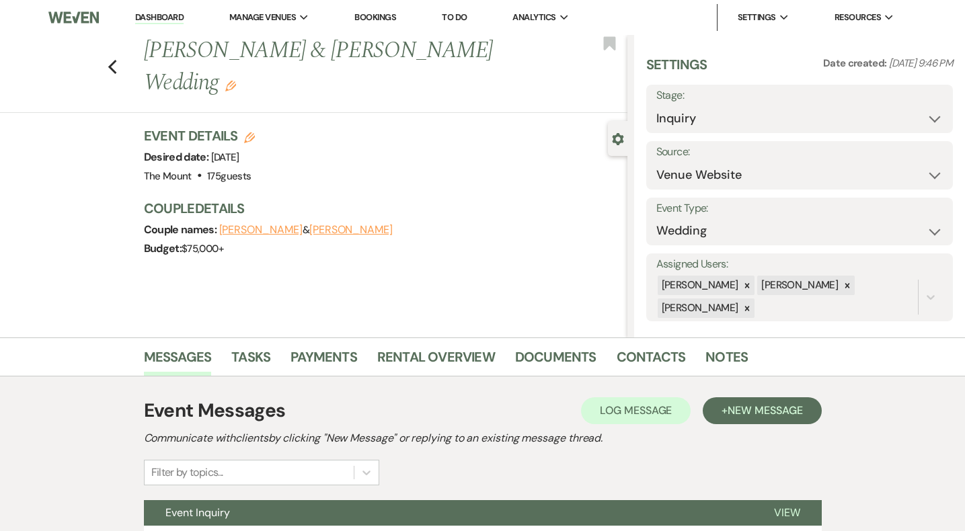
scroll to position [124, 0]
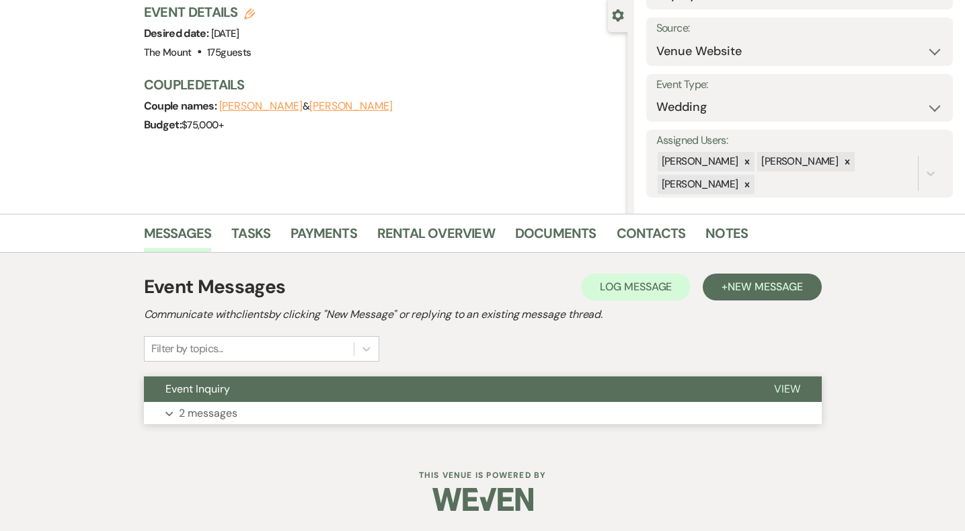
click at [448, 417] on button "Expand 2 messages" at bounding box center [483, 413] width 678 height 23
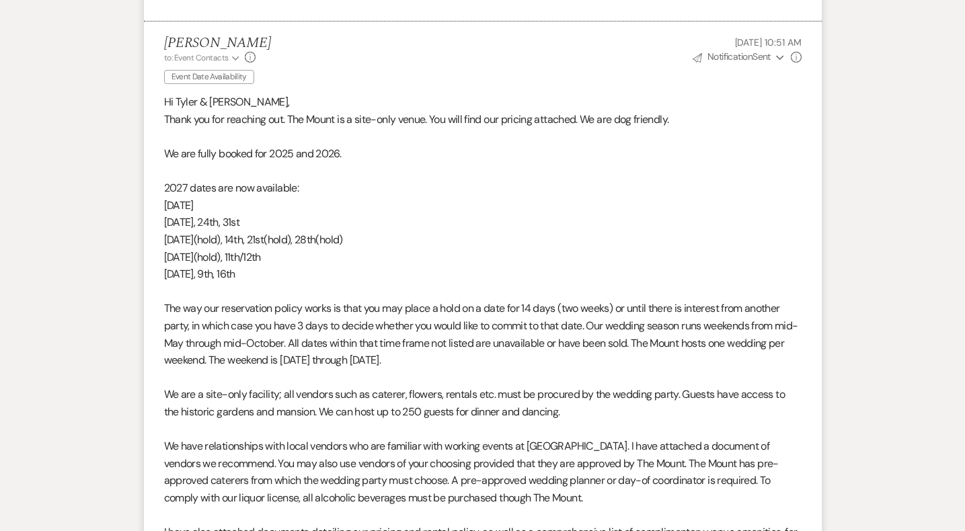
scroll to position [595, 0]
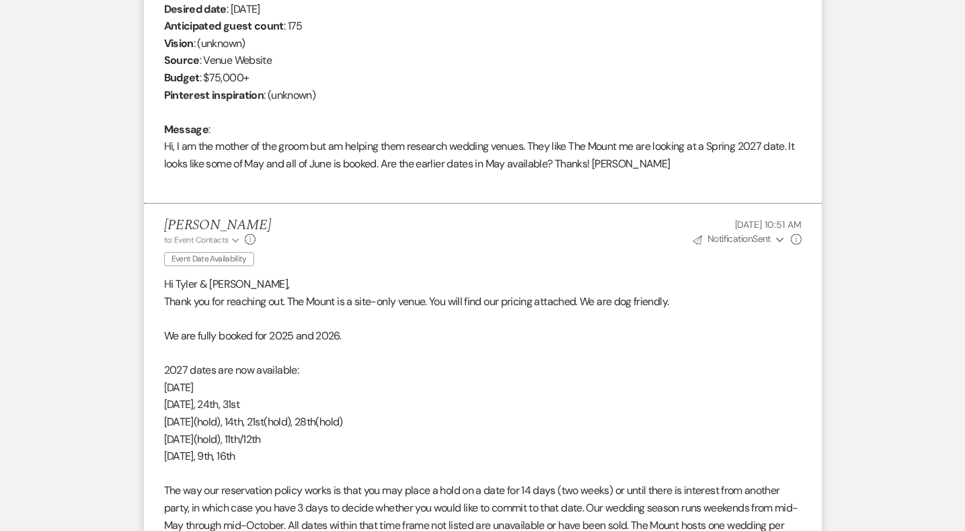
click at [775, 235] on button "Send Notification Sent Expand" at bounding box center [739, 239] width 97 height 14
click at [775, 235] on button "Send Notification Sent Collapse" at bounding box center [739, 239] width 97 height 14
click at [797, 238] on icon "Info" at bounding box center [796, 239] width 11 height 11
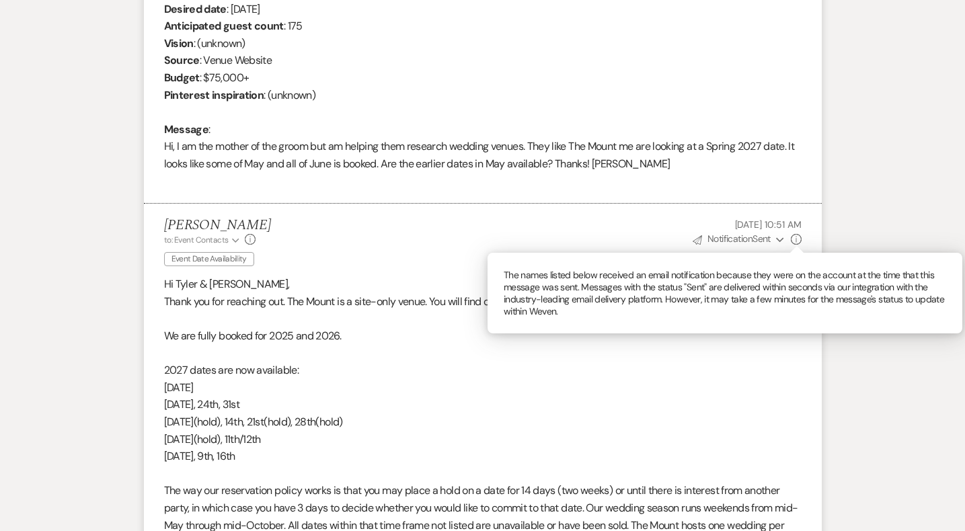
click at [797, 238] on icon "Info" at bounding box center [796, 239] width 11 height 11
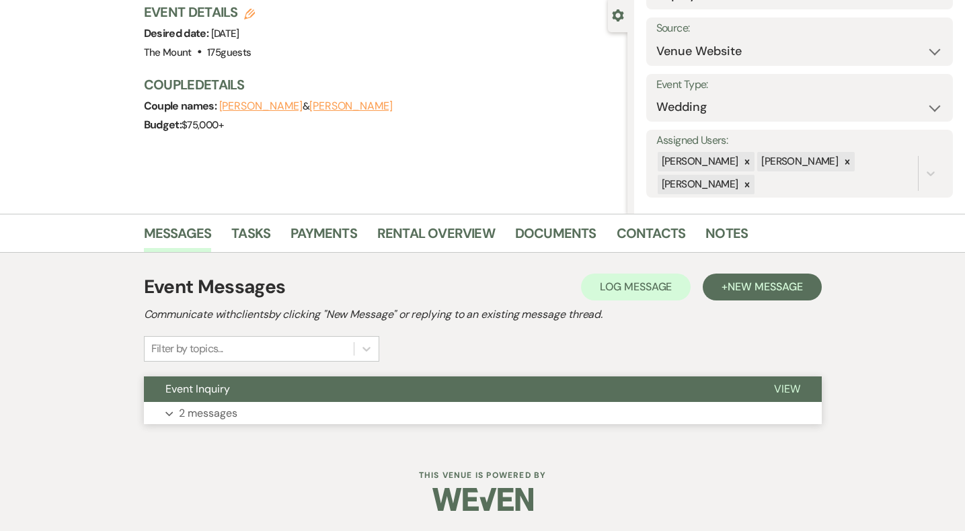
click at [312, 414] on button "Expand 2 messages" at bounding box center [483, 413] width 678 height 23
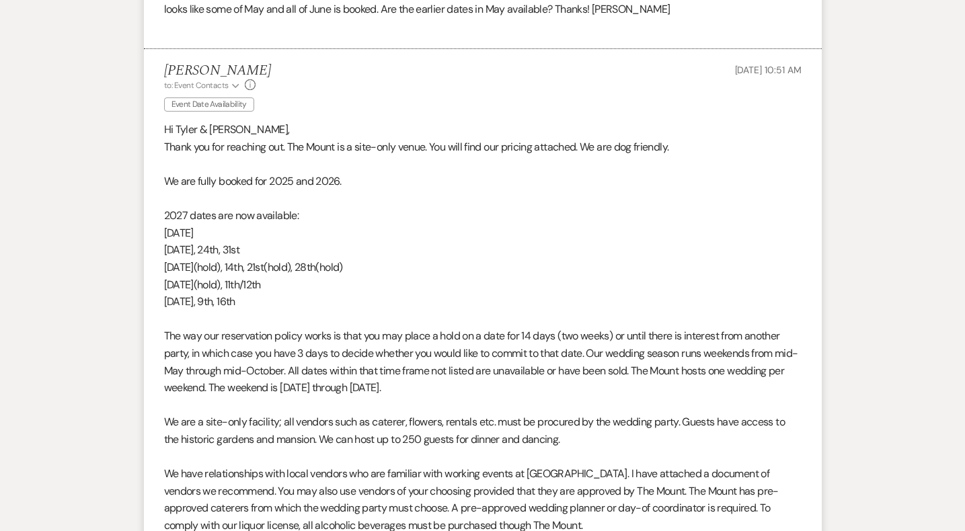
scroll to position [1313, 0]
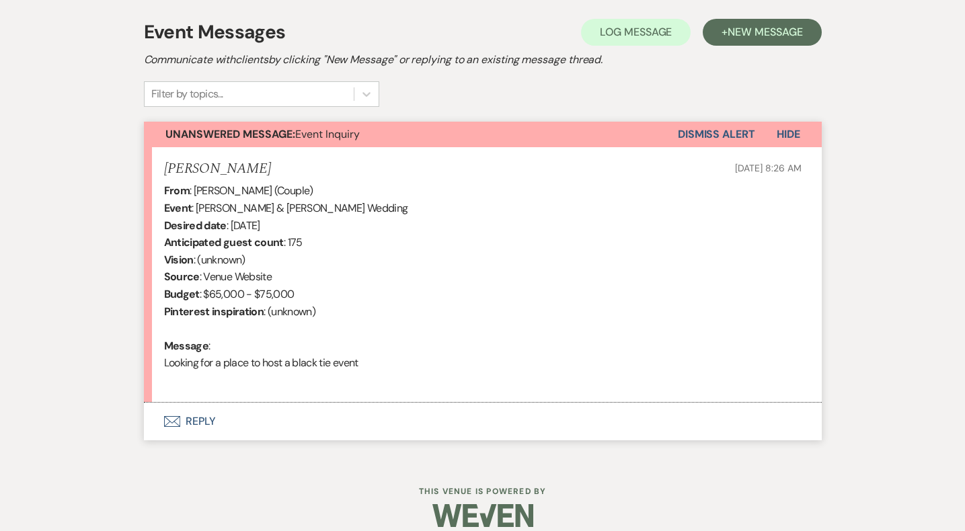
click at [212, 416] on button "Envelope Reply" at bounding box center [483, 422] width 678 height 38
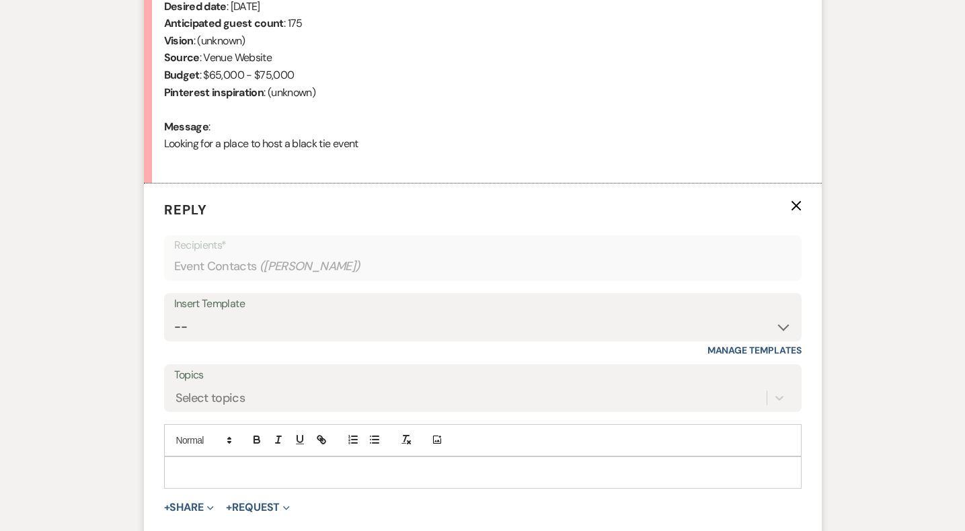
scroll to position [603, 0]
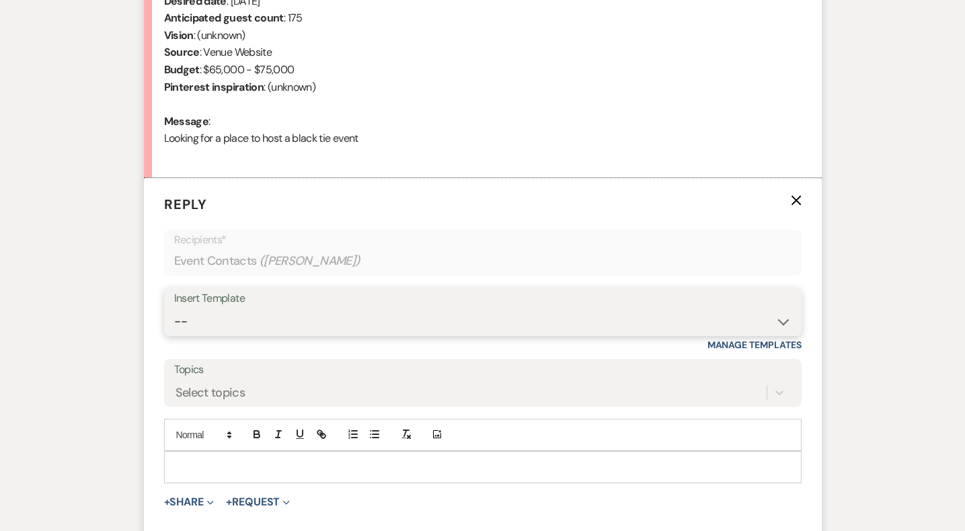
click at [218, 319] on select "-- Weven Planning Portal Introduction (Booked Events) Initial Inquiry Response …" at bounding box center [482, 322] width 617 height 26
select select "5515"
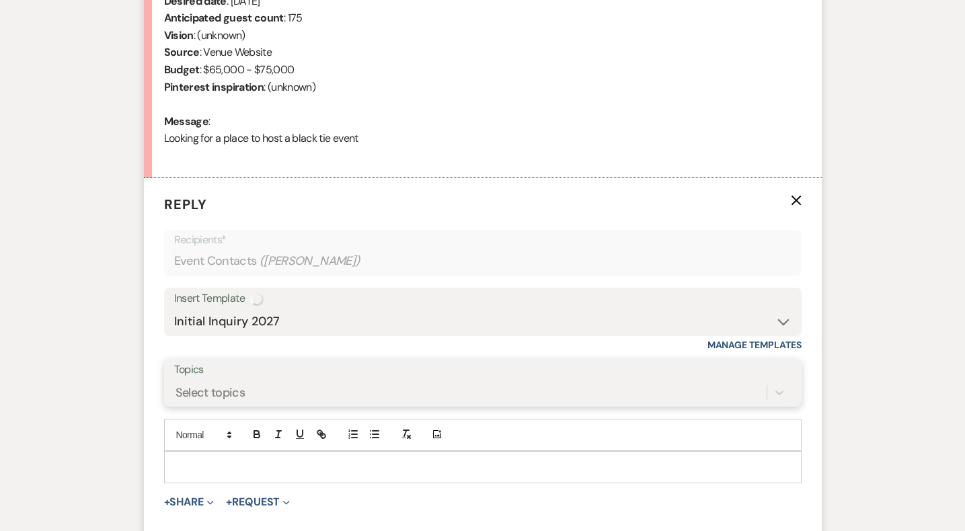
click at [221, 388] on div "Select topics" at bounding box center [482, 393] width 617 height 26
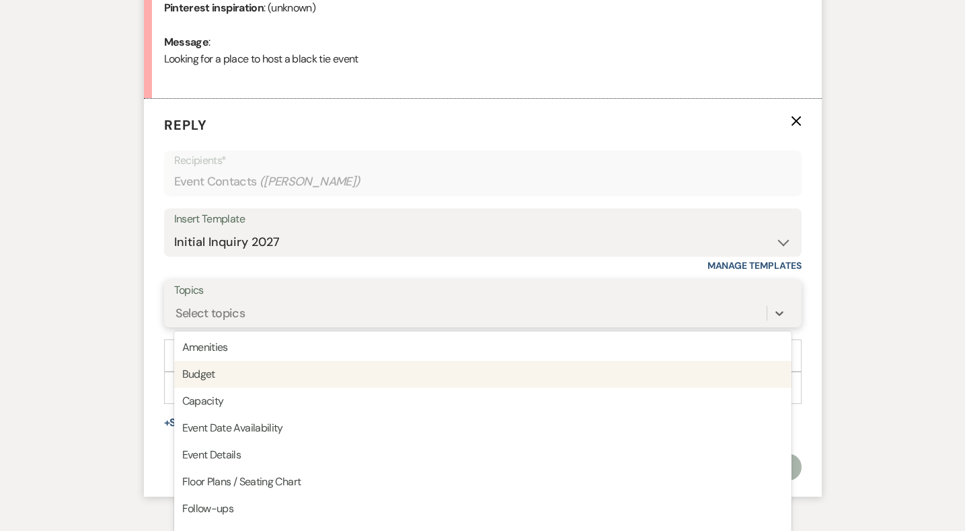
scroll to position [690, 0]
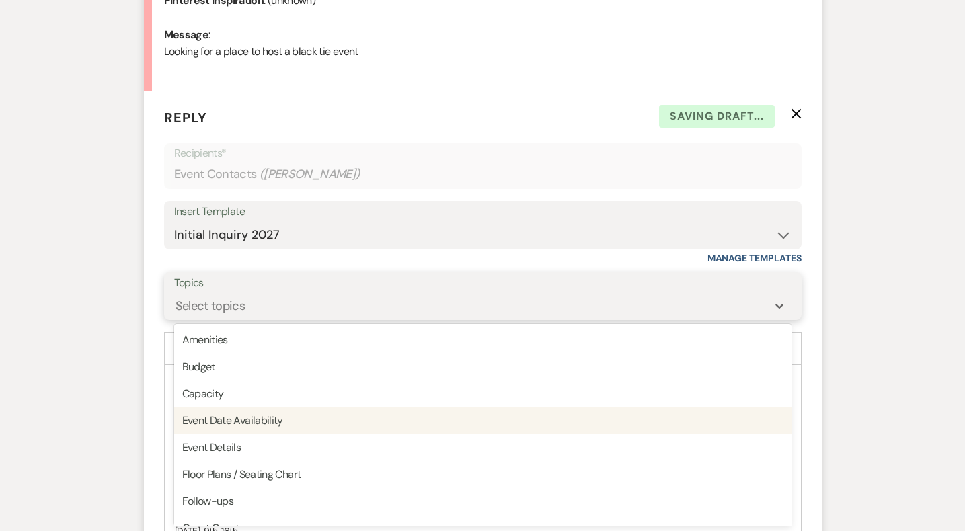
click at [232, 414] on div "Event Date Availability" at bounding box center [482, 421] width 617 height 27
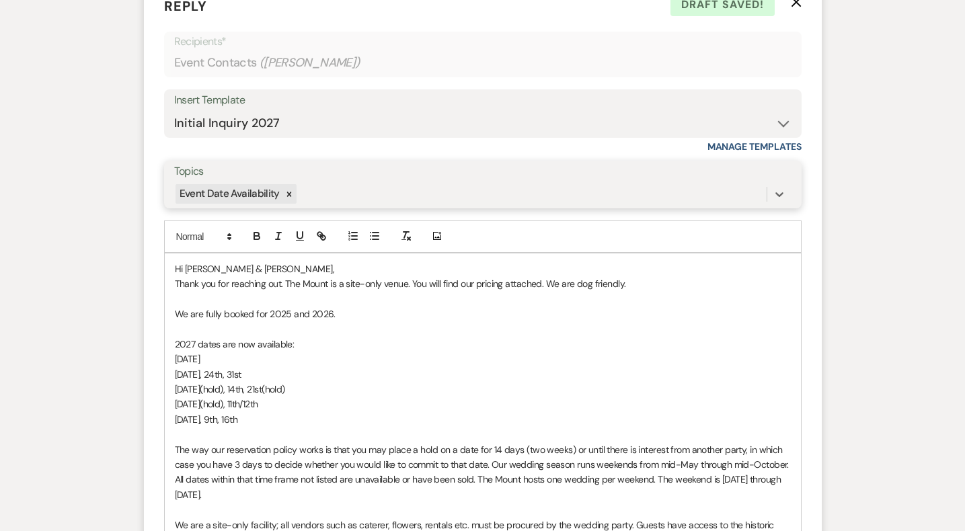
scroll to position [800, 0]
click at [235, 271] on span "Hi [PERSON_NAME] & [PERSON_NAME]," at bounding box center [255, 270] width 160 height 12
click at [358, 402] on p "[DATE](hold), 11th/12th" at bounding box center [483, 405] width 616 height 15
click at [357, 390] on p "[DATE](hold), 14th, 21st(hold)" at bounding box center [483, 390] width 616 height 15
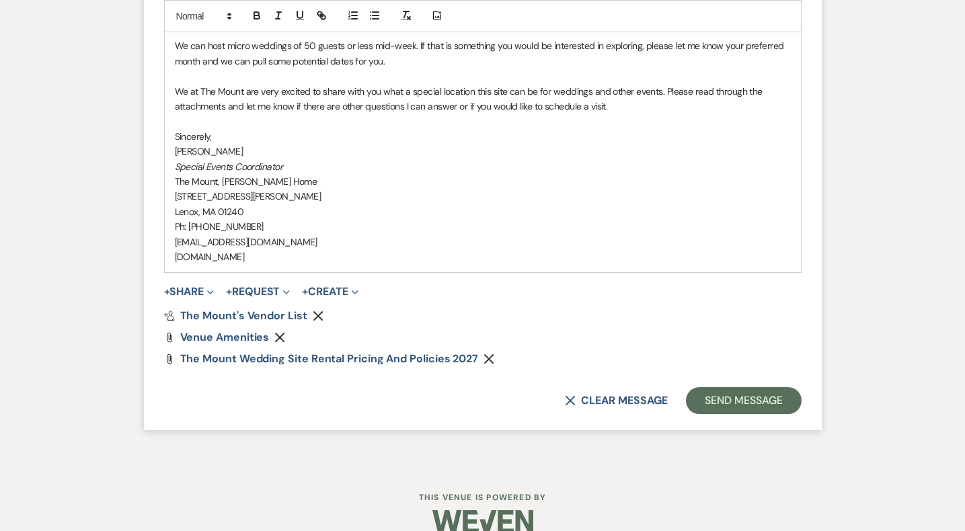
scroll to position [1453, 0]
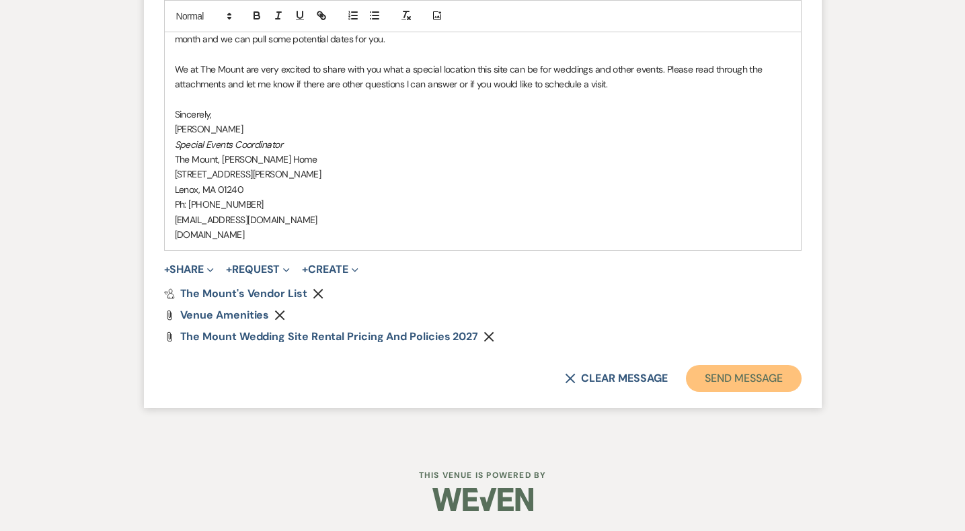
click at [707, 372] on button "Send Message" at bounding box center [743, 378] width 115 height 27
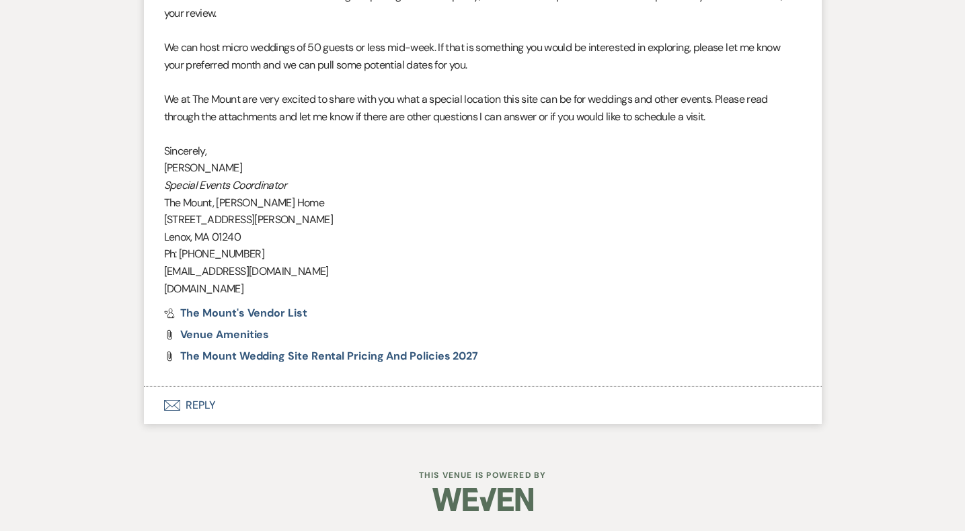
scroll to position [1297, 0]
